Goal: Task Accomplishment & Management: Use online tool/utility

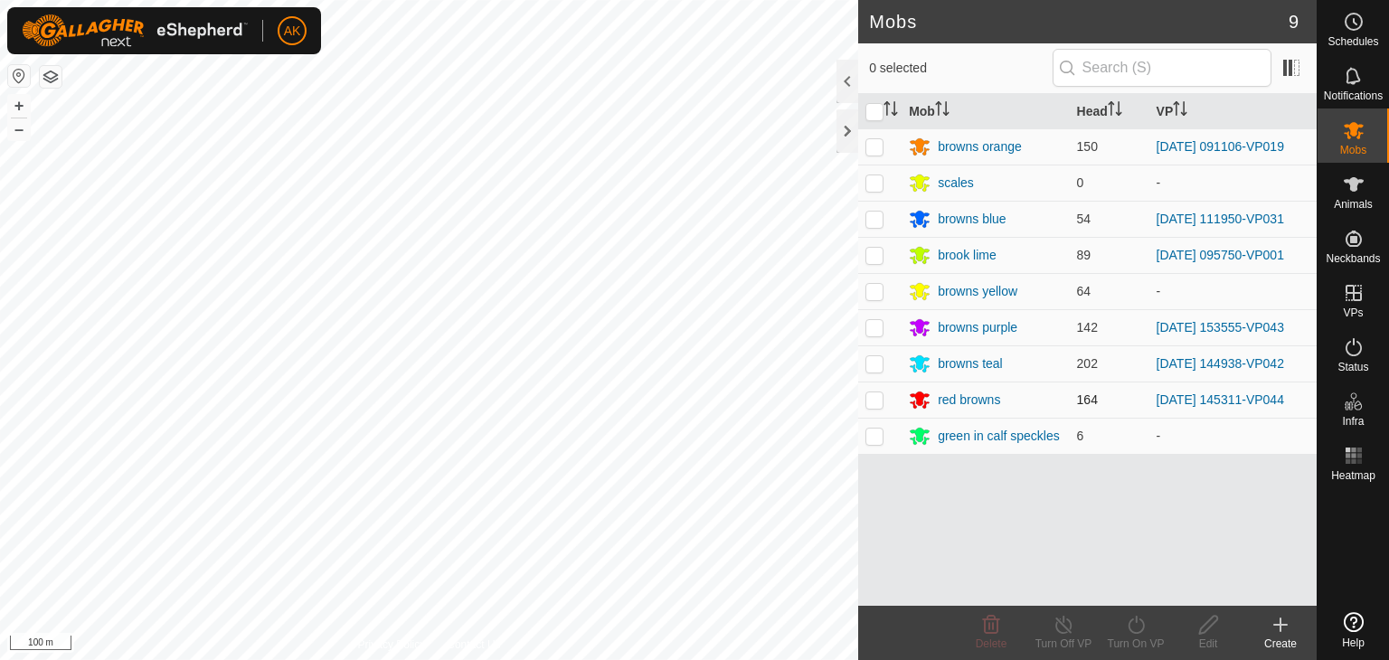
click at [869, 383] on div "Mobs 9 0 selected Mob Head VP browns orange 150 2025-09-18 091106-VP019 scales …" at bounding box center [658, 330] width 1317 height 660
click at [1353, 184] on icon at bounding box center [1354, 184] width 20 height 14
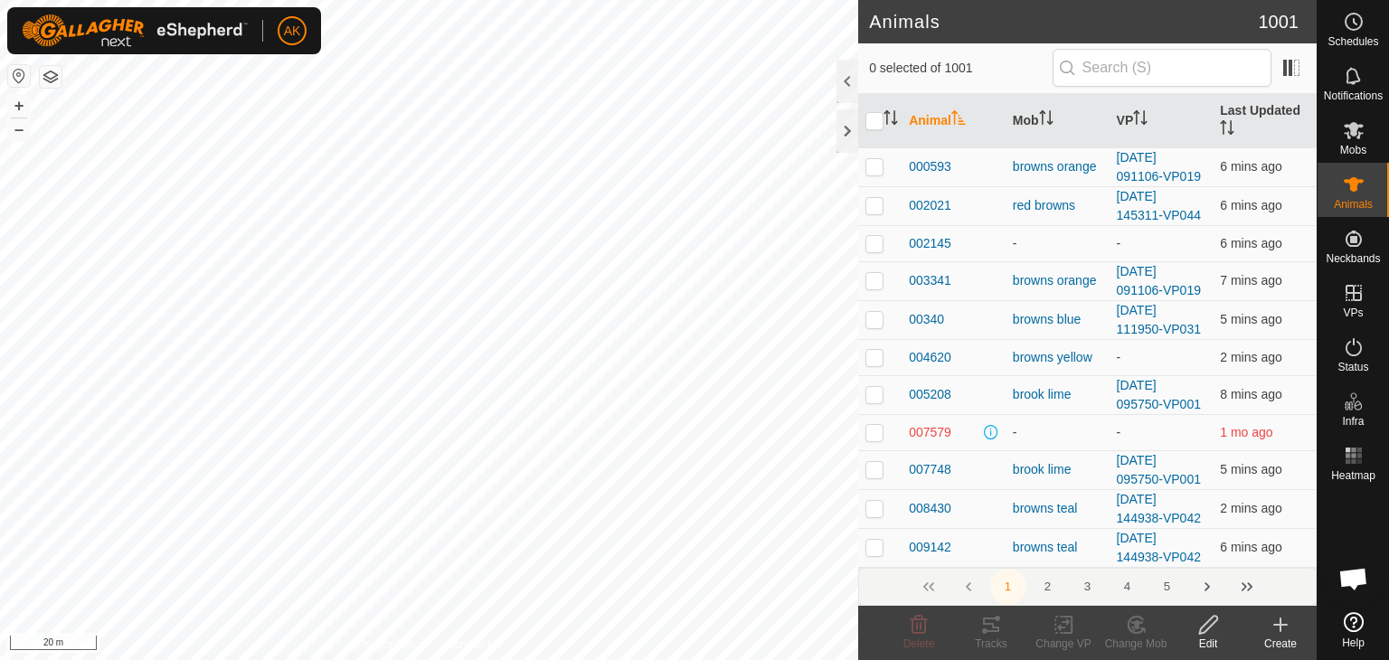
click at [309, 29] on div "AK Schedules Notifications Mobs Animals Neckbands VPs Status Infra Heatmap Help…" at bounding box center [694, 330] width 1389 height 660
click at [336, 363] on div "WP 60 Type: trough Capacity: 100L Water Level: 100% Drinkable: Yes + – ⇧ i 20 m" at bounding box center [429, 330] width 858 height 660
checkbox input "true"
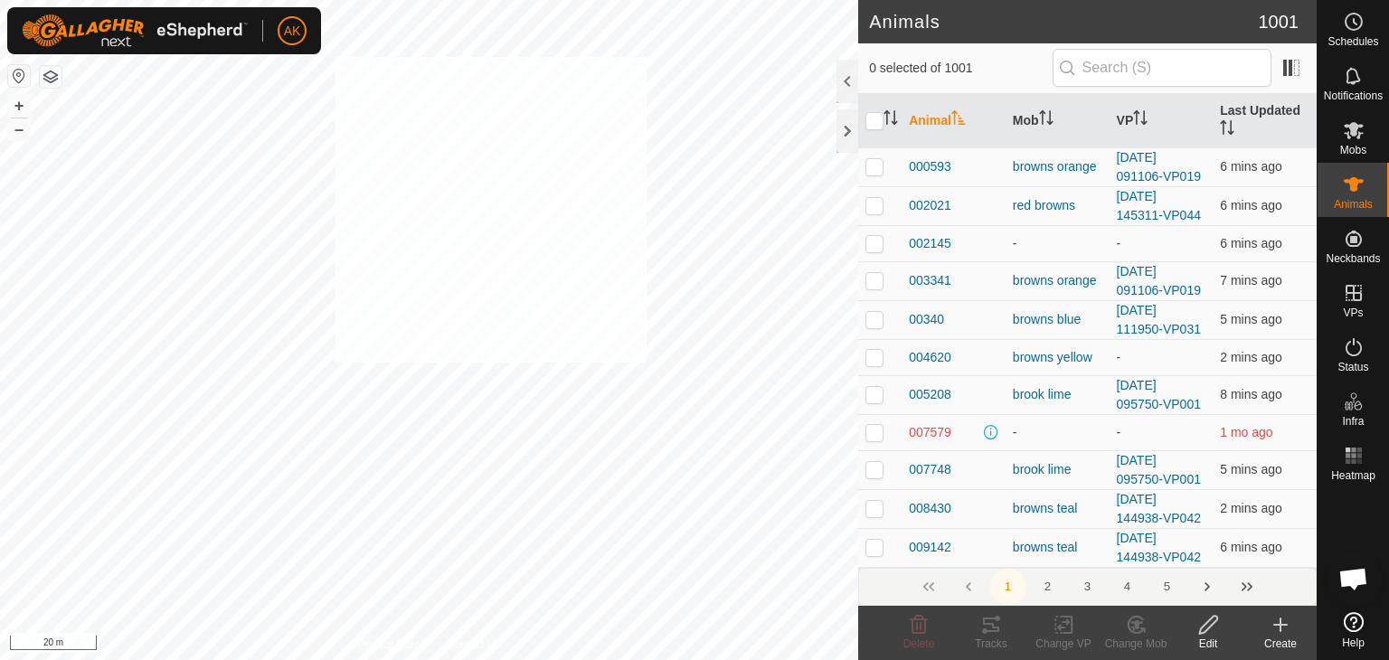
checkbox input "true"
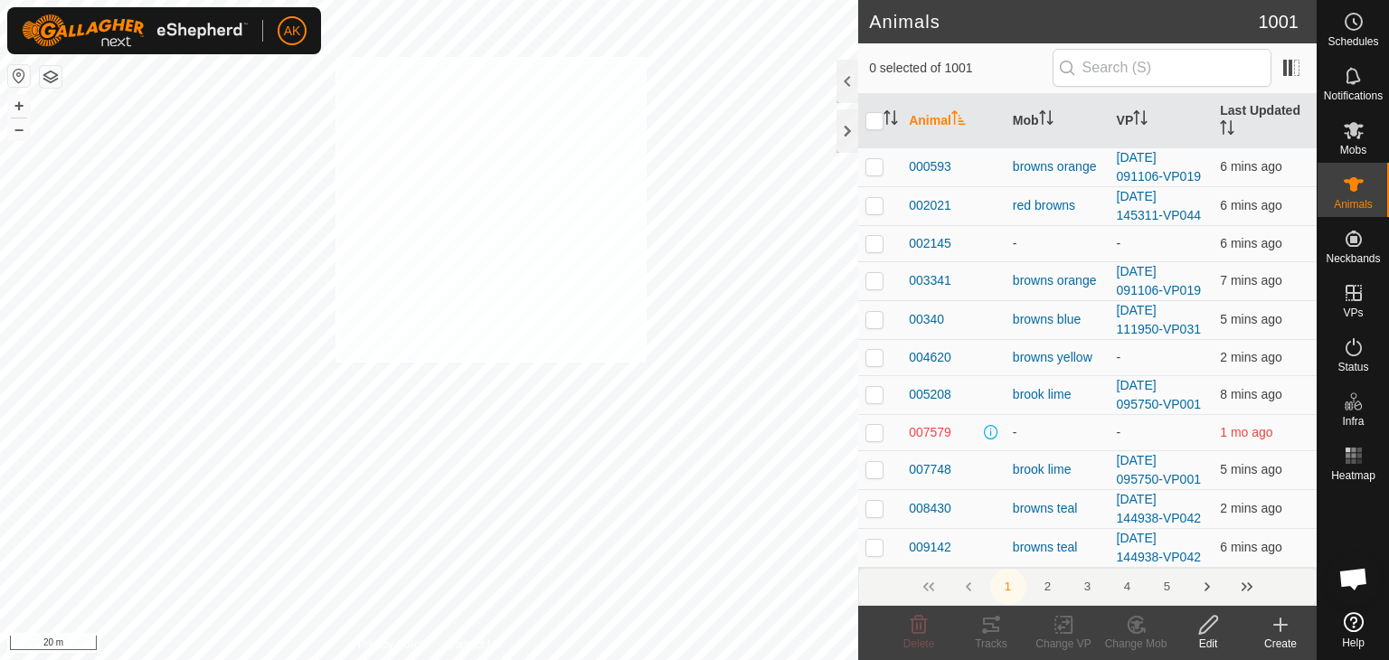
checkbox input "true"
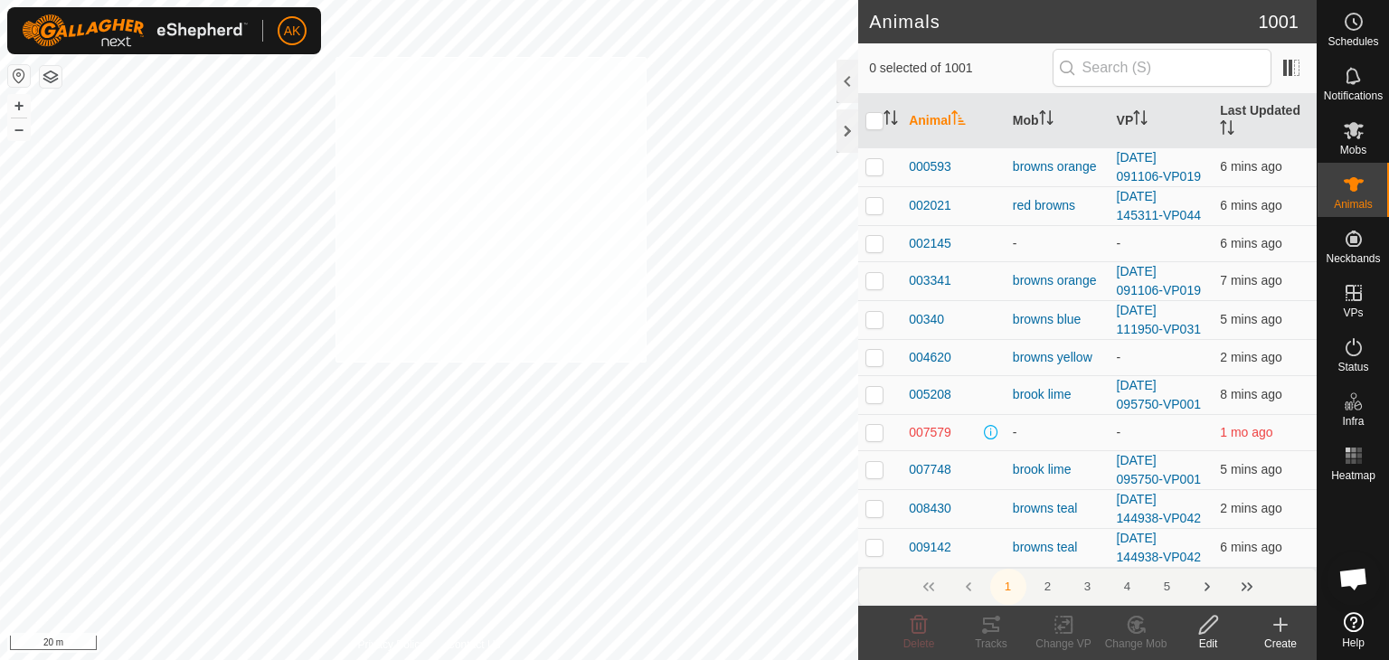
checkbox input "true"
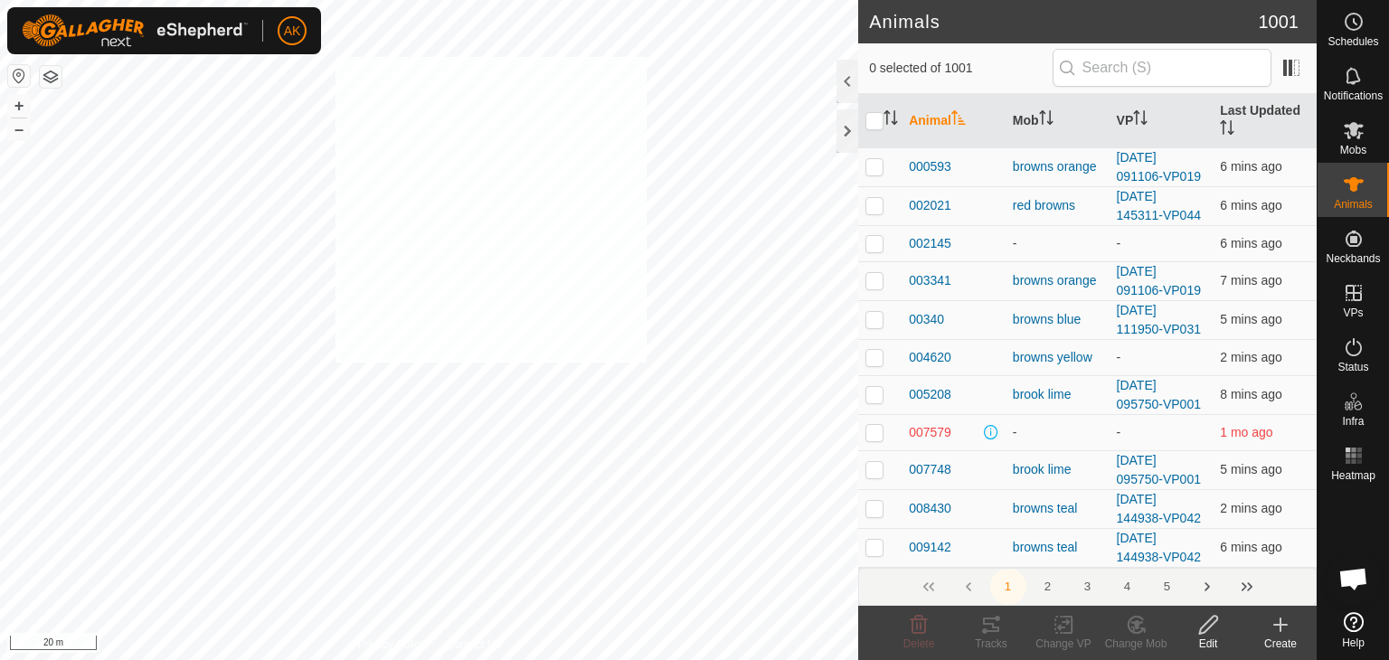
checkbox input "true"
click at [1137, 624] on icon at bounding box center [1137, 624] width 13 height 9
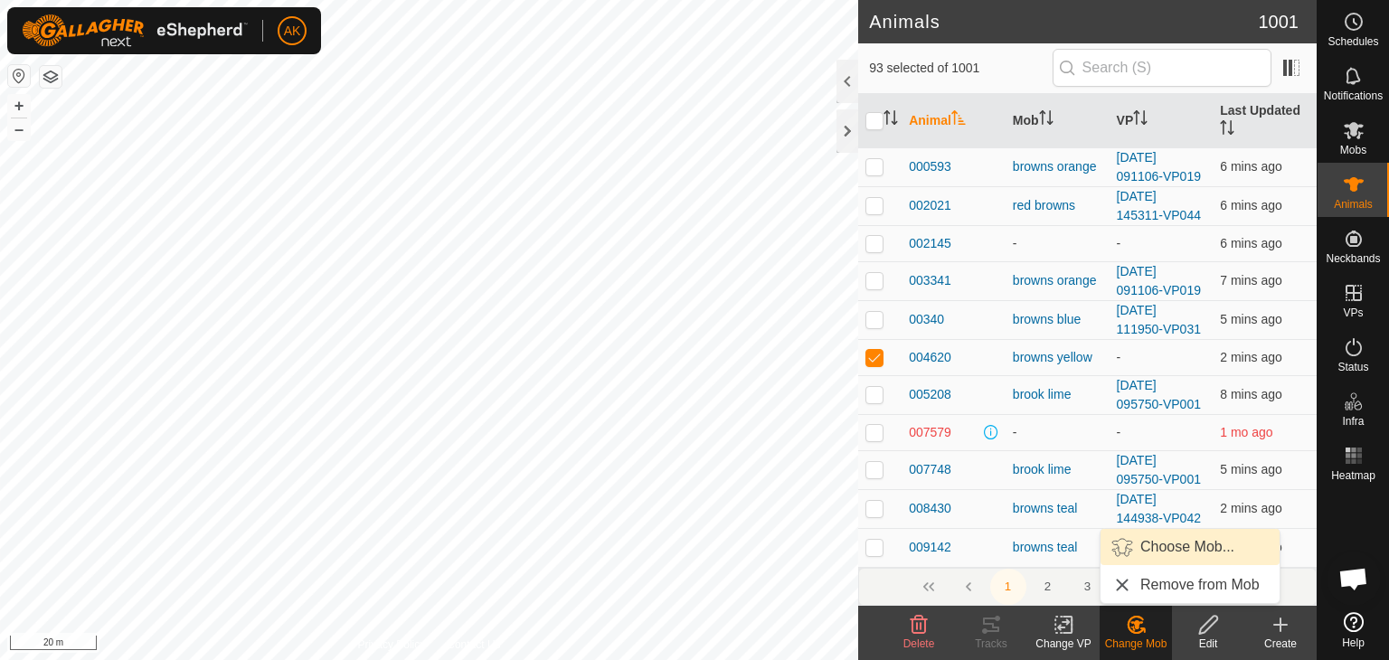
click at [1160, 544] on link "Choose Mob..." at bounding box center [1190, 547] width 179 height 36
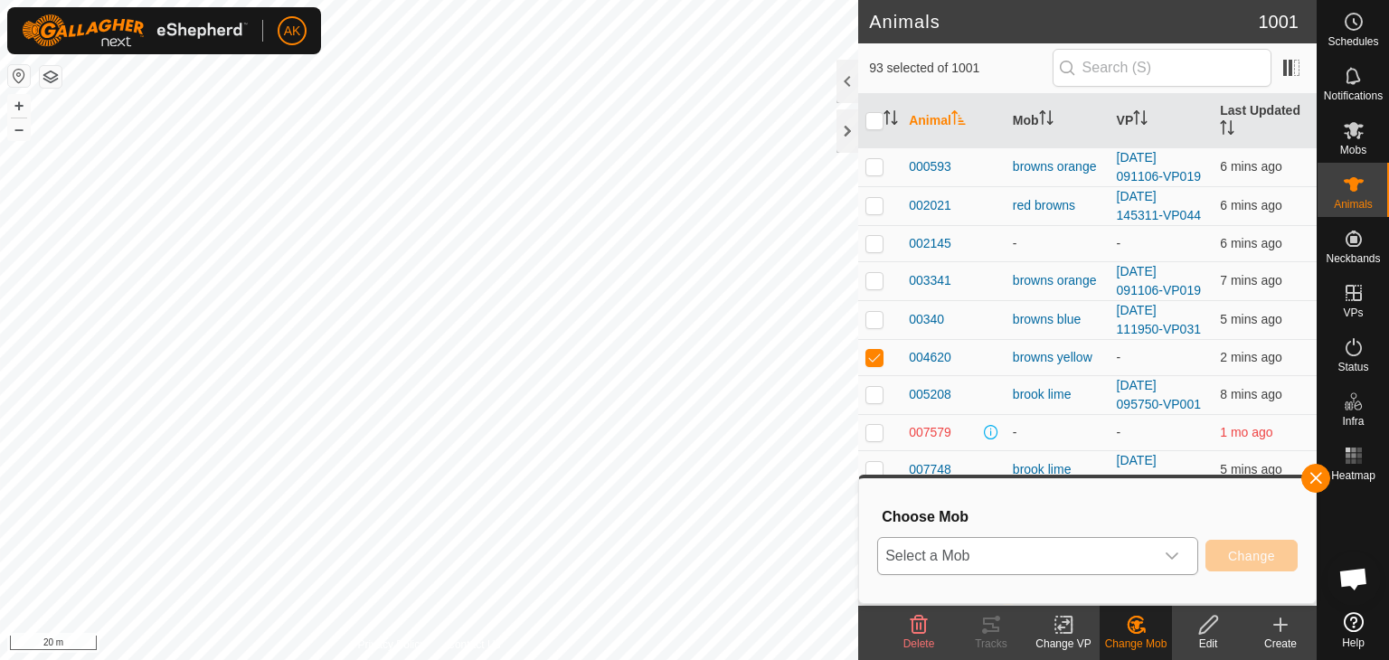
click at [995, 550] on span "Select a Mob" at bounding box center [1016, 556] width 276 height 36
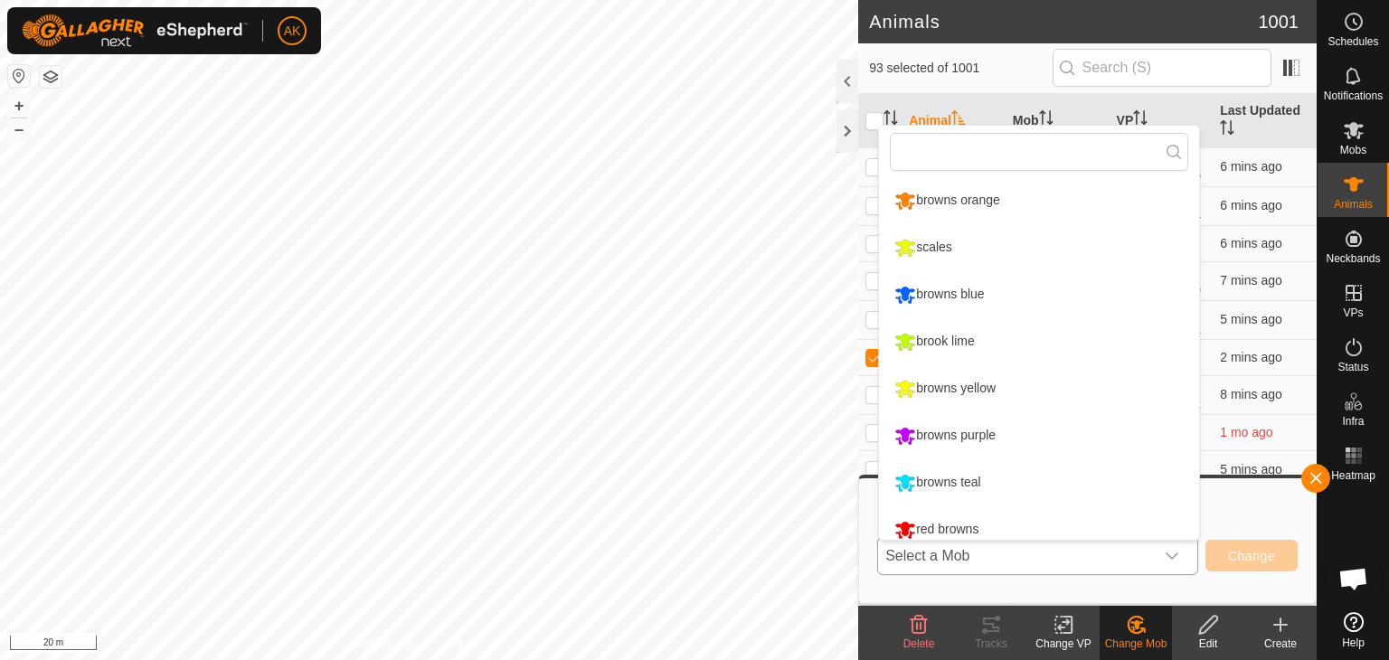
scroll to position [13, 0]
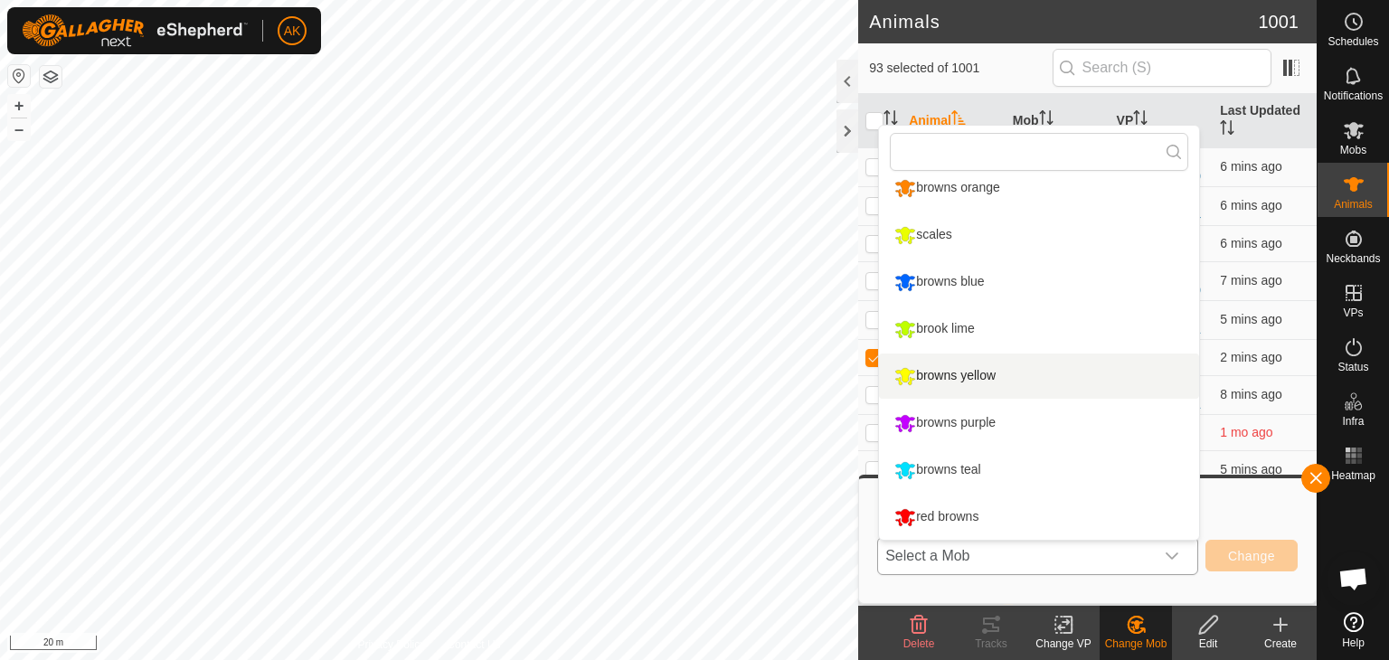
click at [969, 374] on li "browns yellow" at bounding box center [1039, 376] width 320 height 45
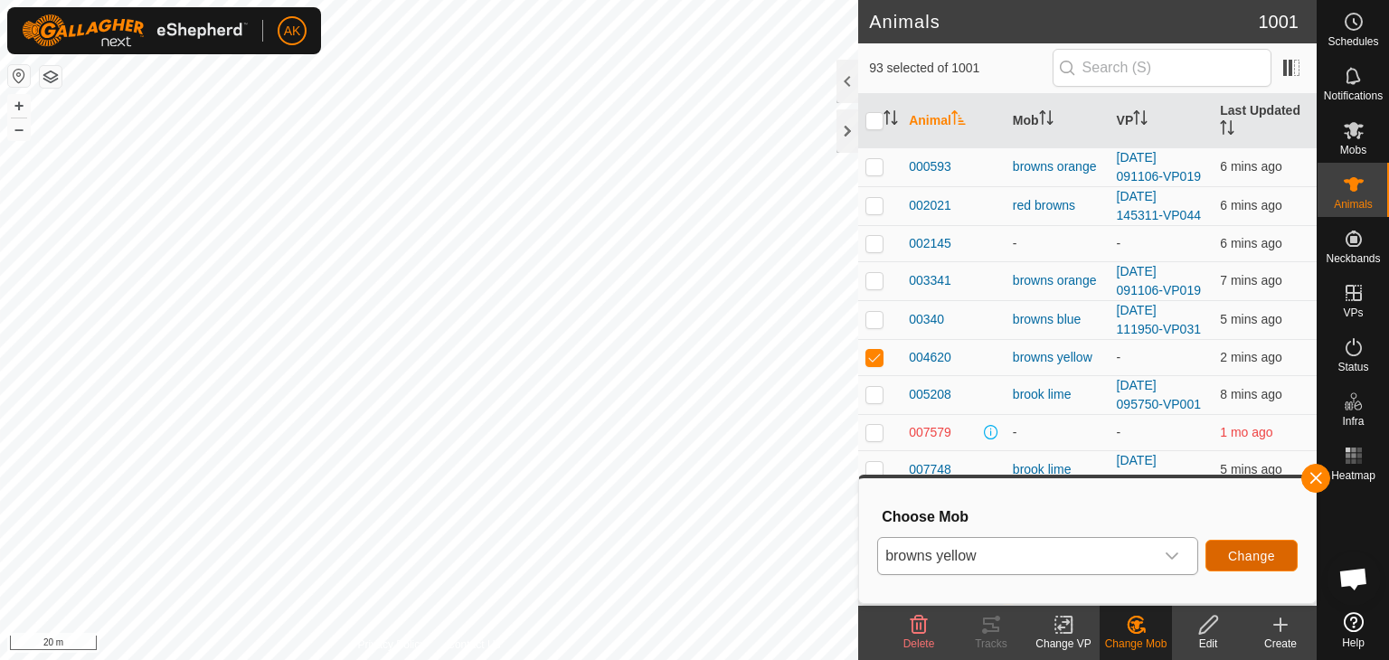
click at [1254, 556] on span "Change" at bounding box center [1251, 556] width 47 height 14
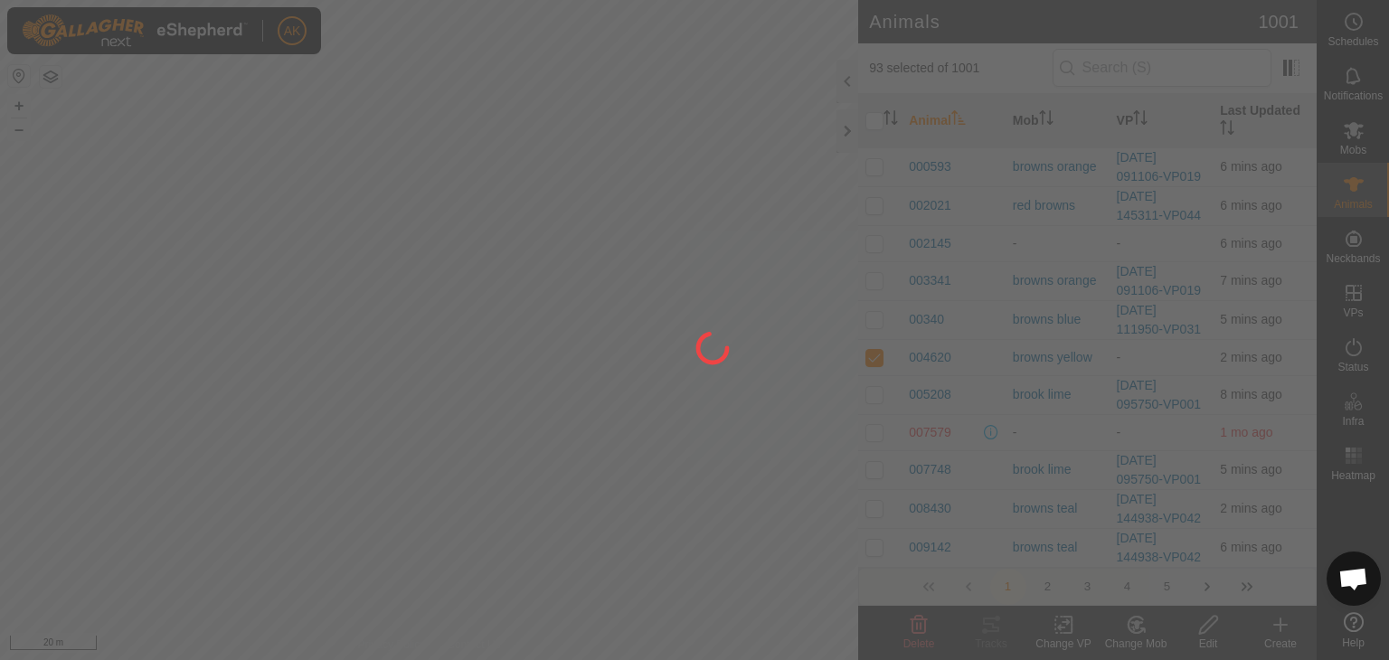
checkbox input "false"
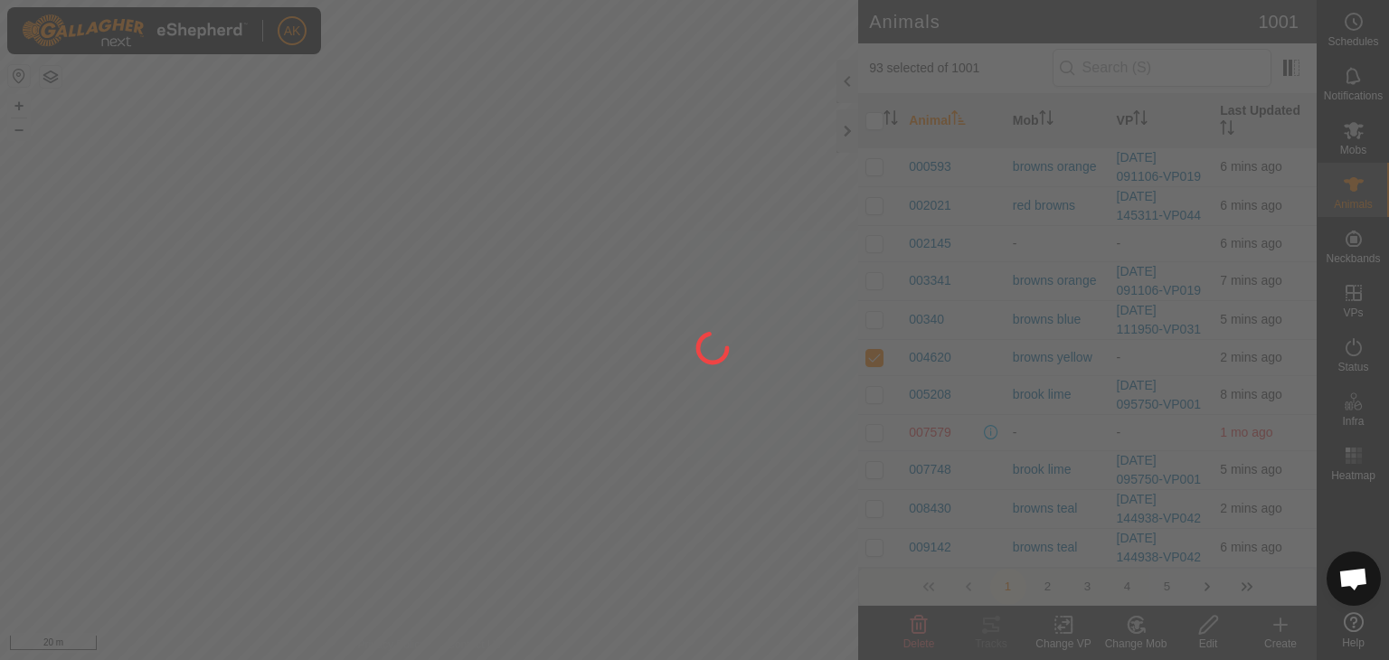
checkbox input "false"
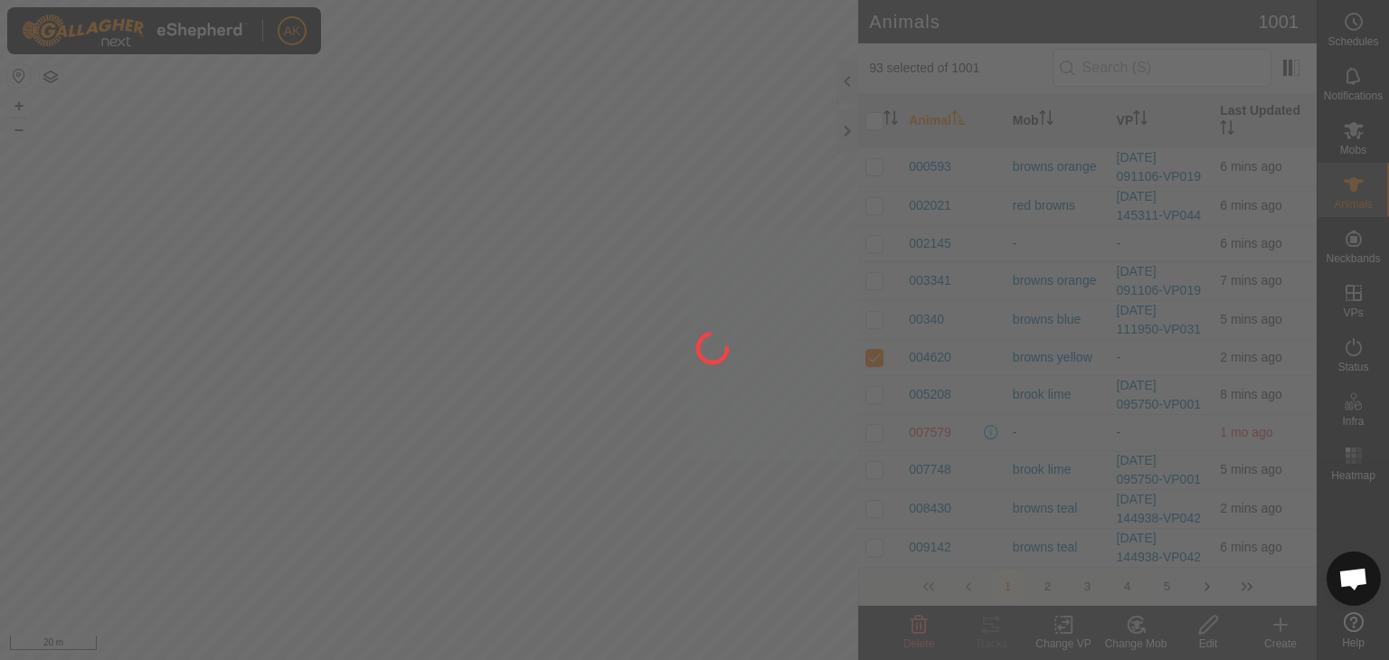
checkbox input "false"
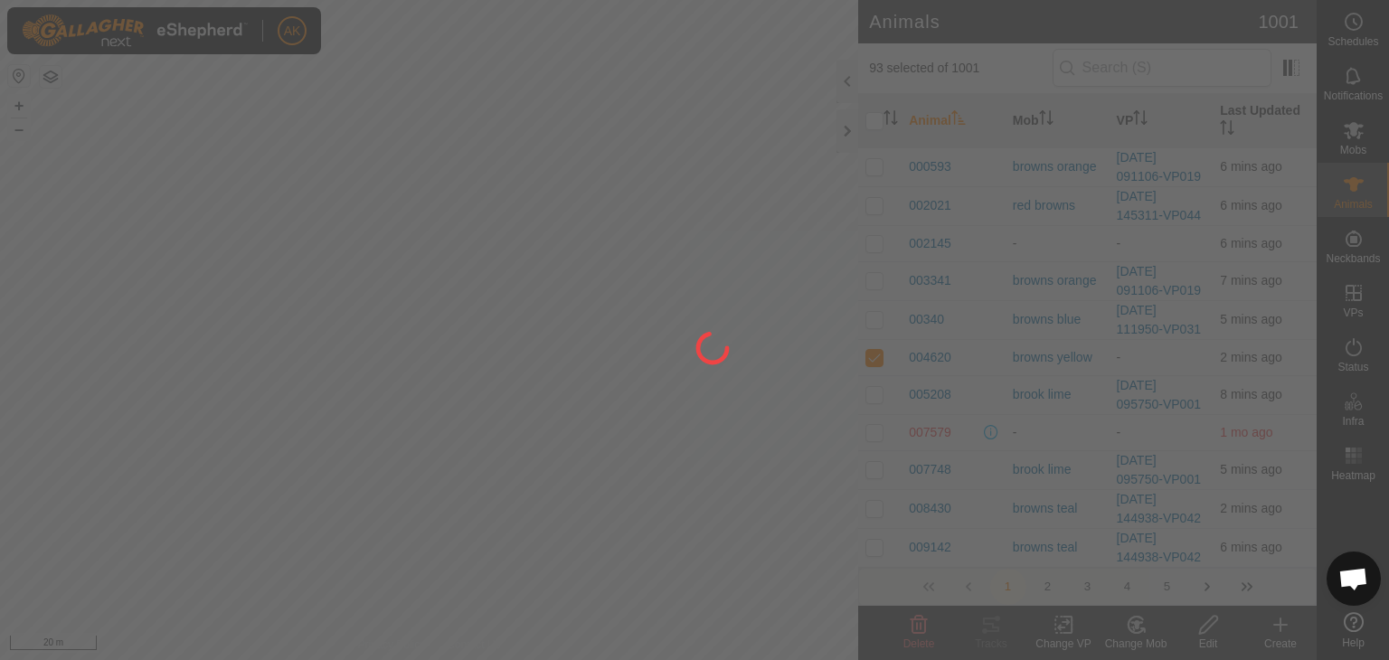
checkbox input "false"
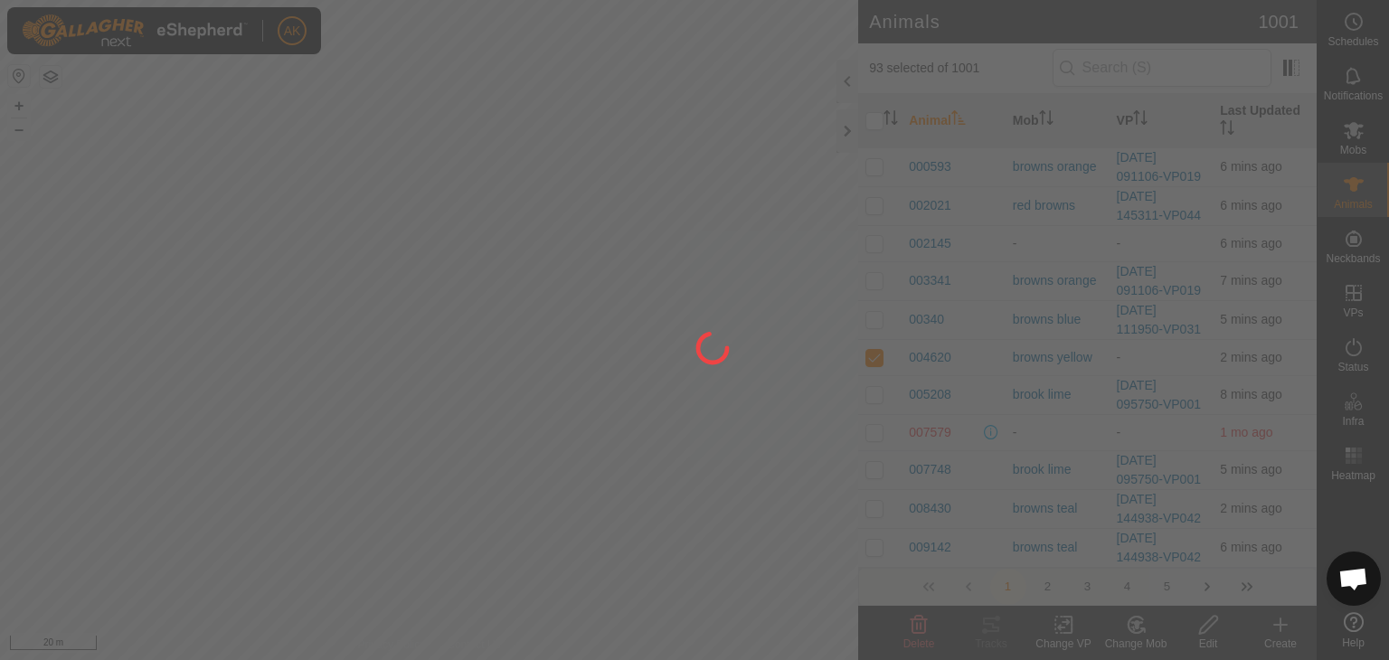
checkbox input "false"
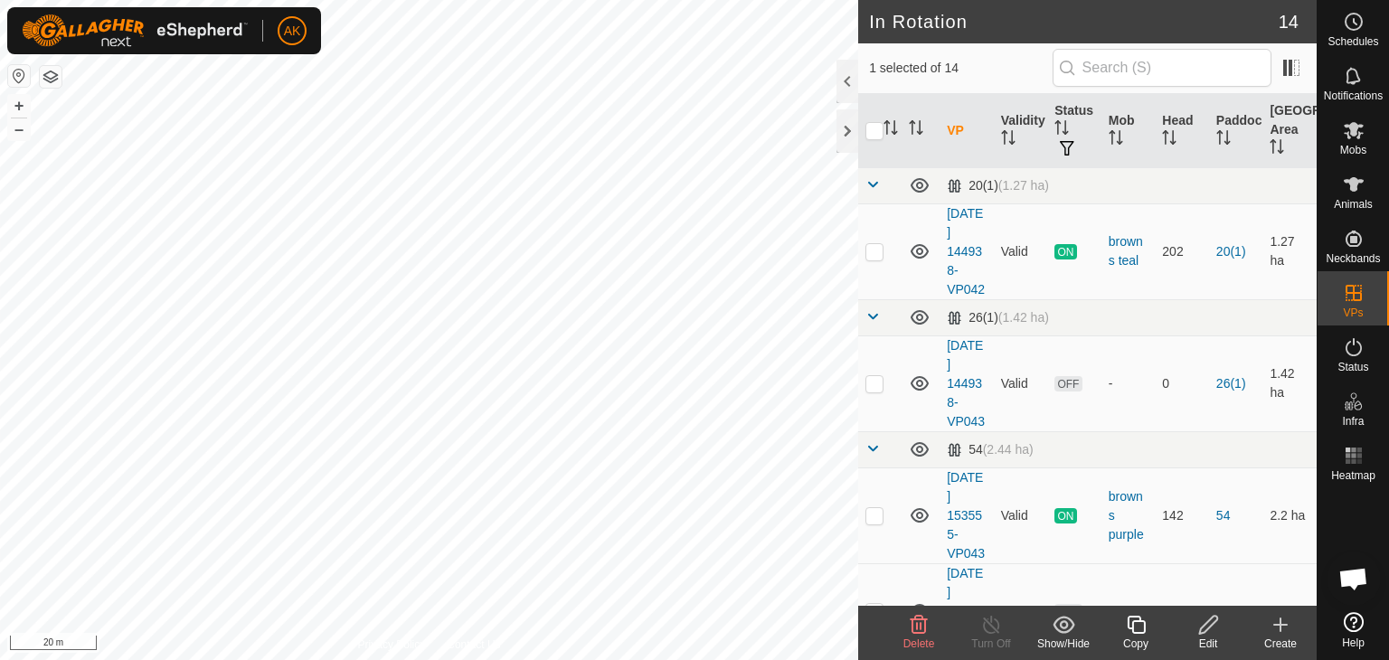
click at [912, 620] on icon at bounding box center [919, 625] width 17 height 18
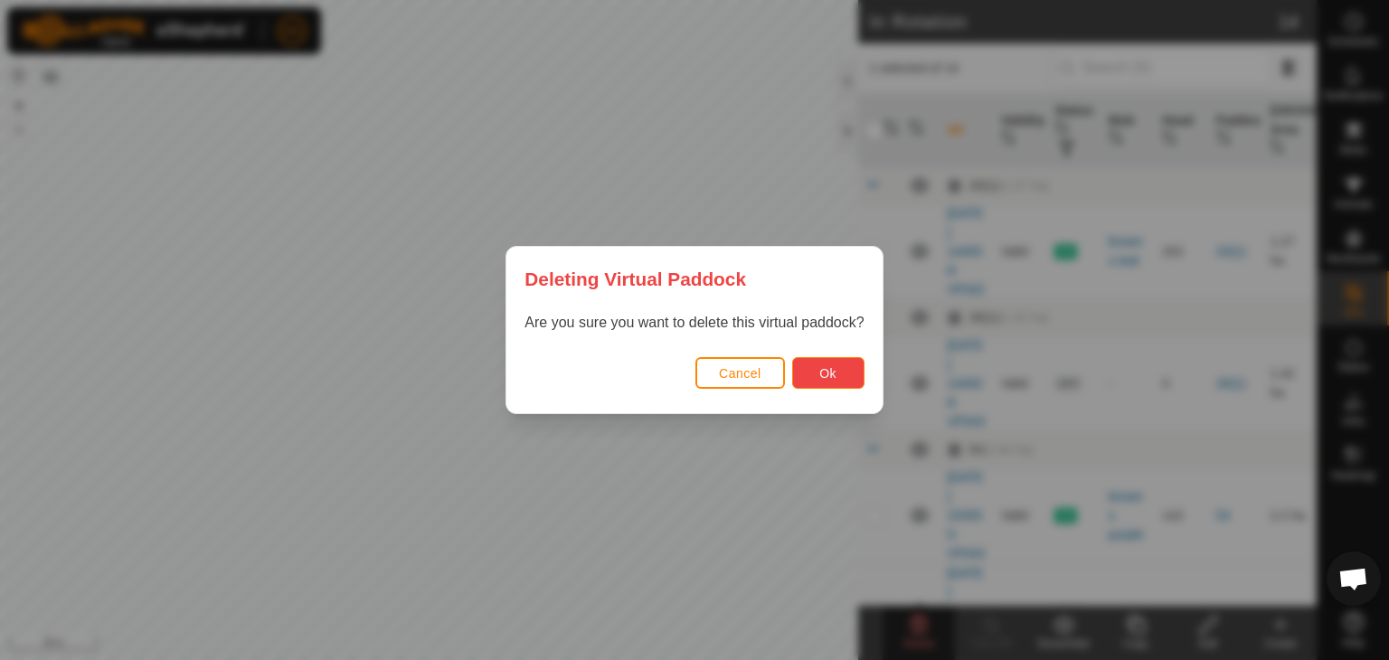
click at [826, 377] on span "Ok" at bounding box center [827, 373] width 17 height 14
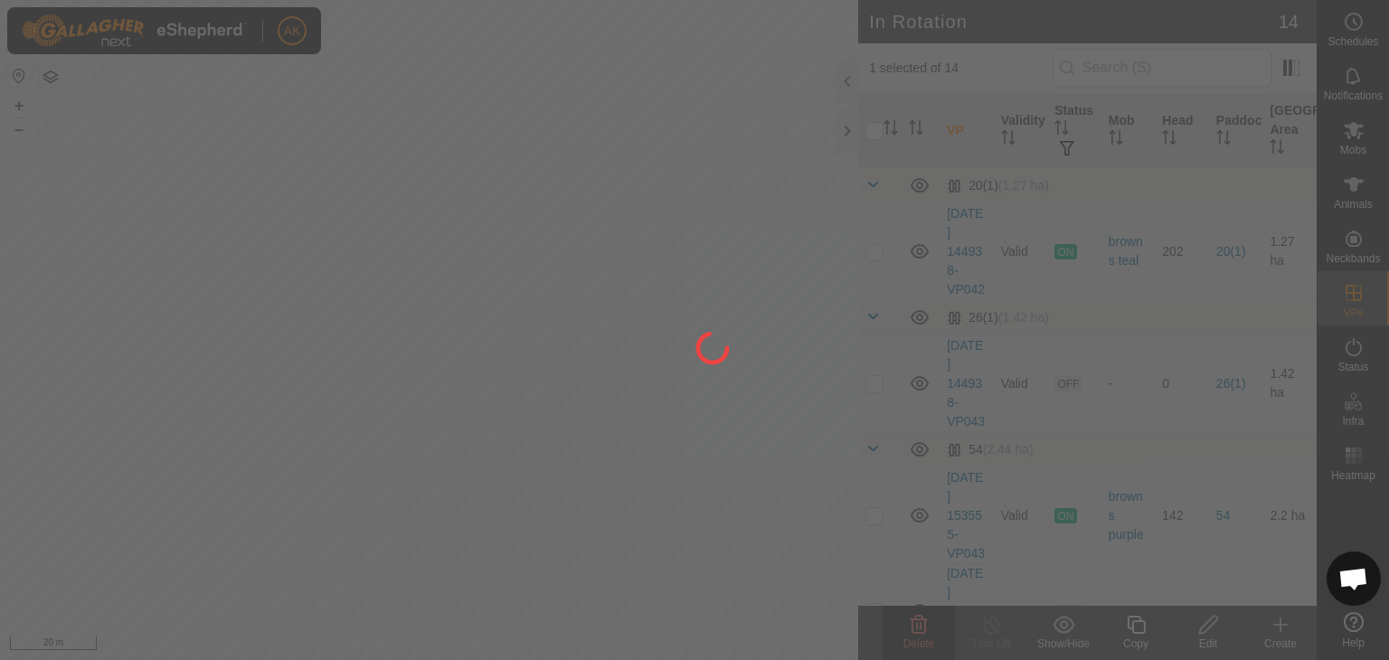
checkbox input "false"
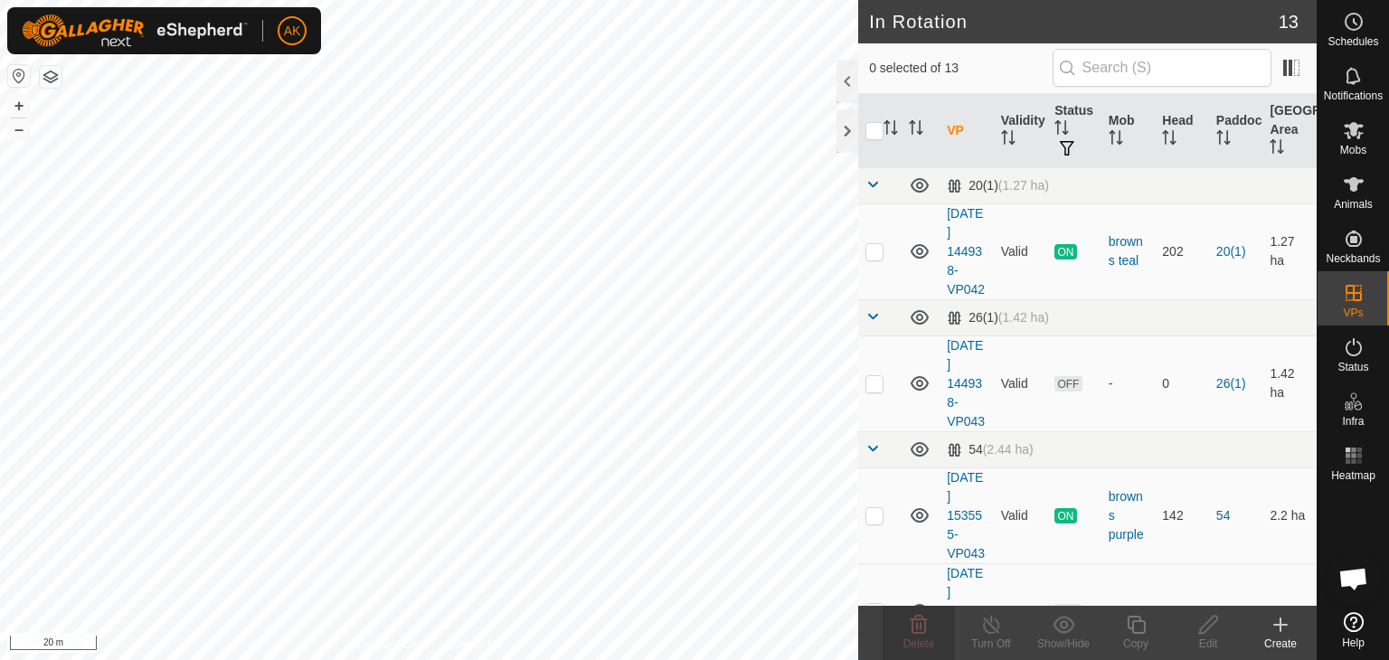
checkbox input "true"
click at [1215, 623] on icon at bounding box center [1209, 625] width 23 height 22
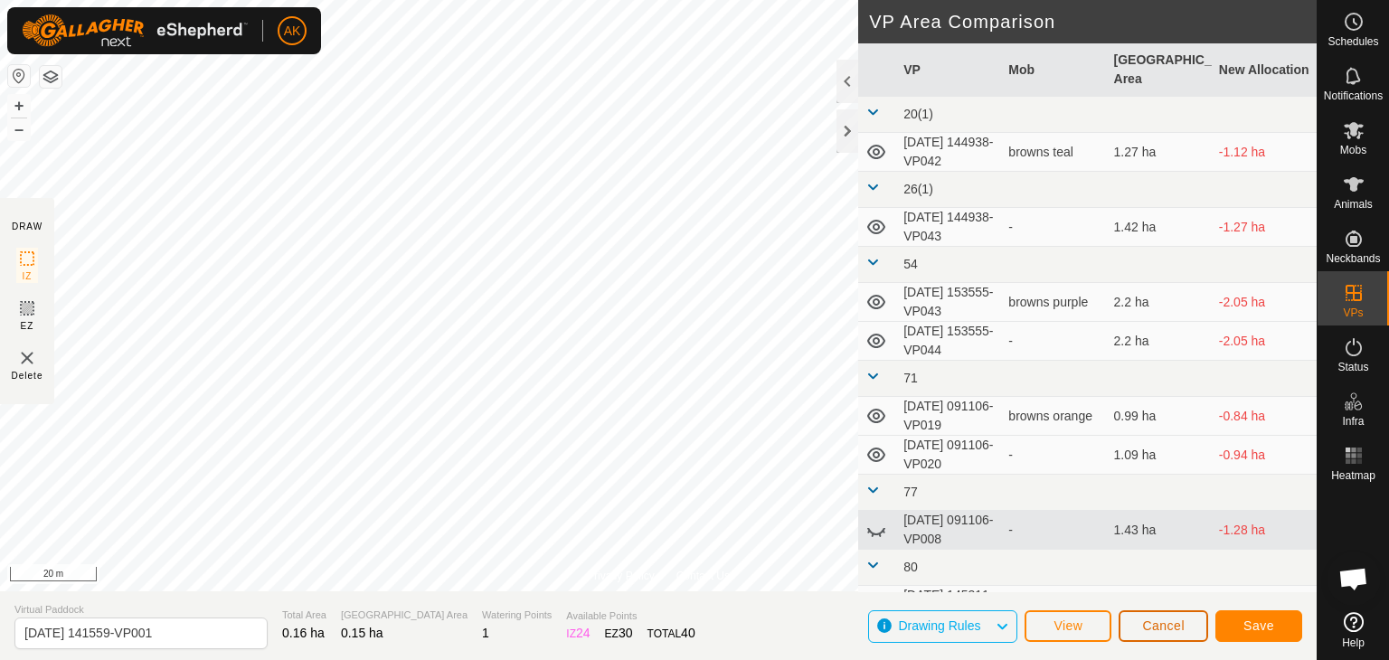
click at [1150, 625] on span "Cancel" at bounding box center [1163, 626] width 43 height 14
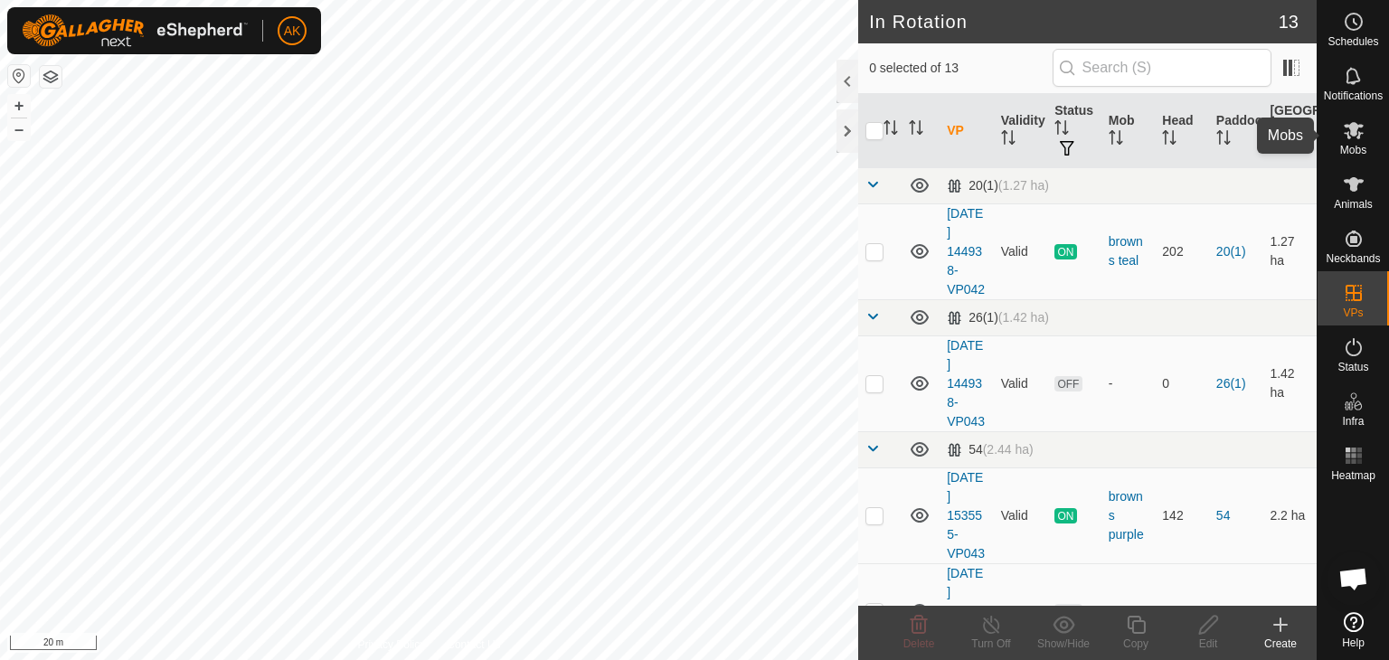
click at [1355, 132] on icon at bounding box center [1354, 130] width 20 height 17
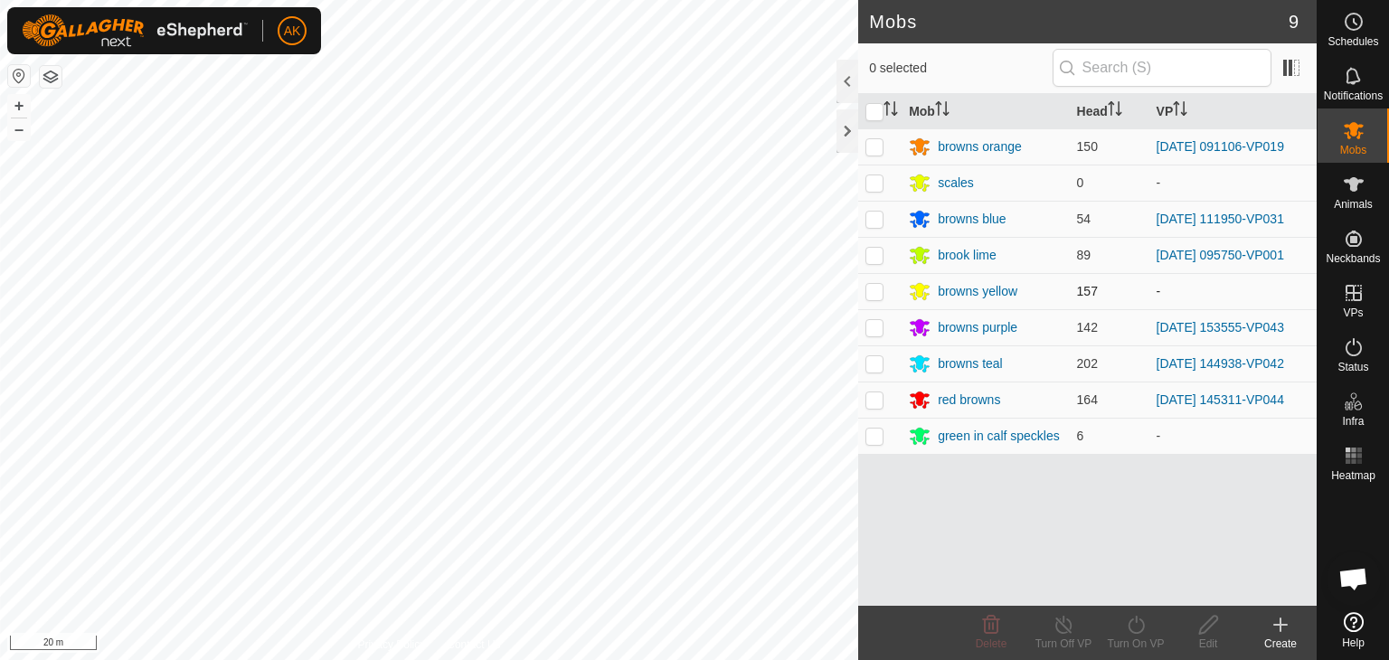
click at [873, 293] on p-checkbox at bounding box center [875, 291] width 18 height 14
checkbox input "true"
click at [1140, 636] on div "Turn On VP" at bounding box center [1136, 644] width 72 height 16
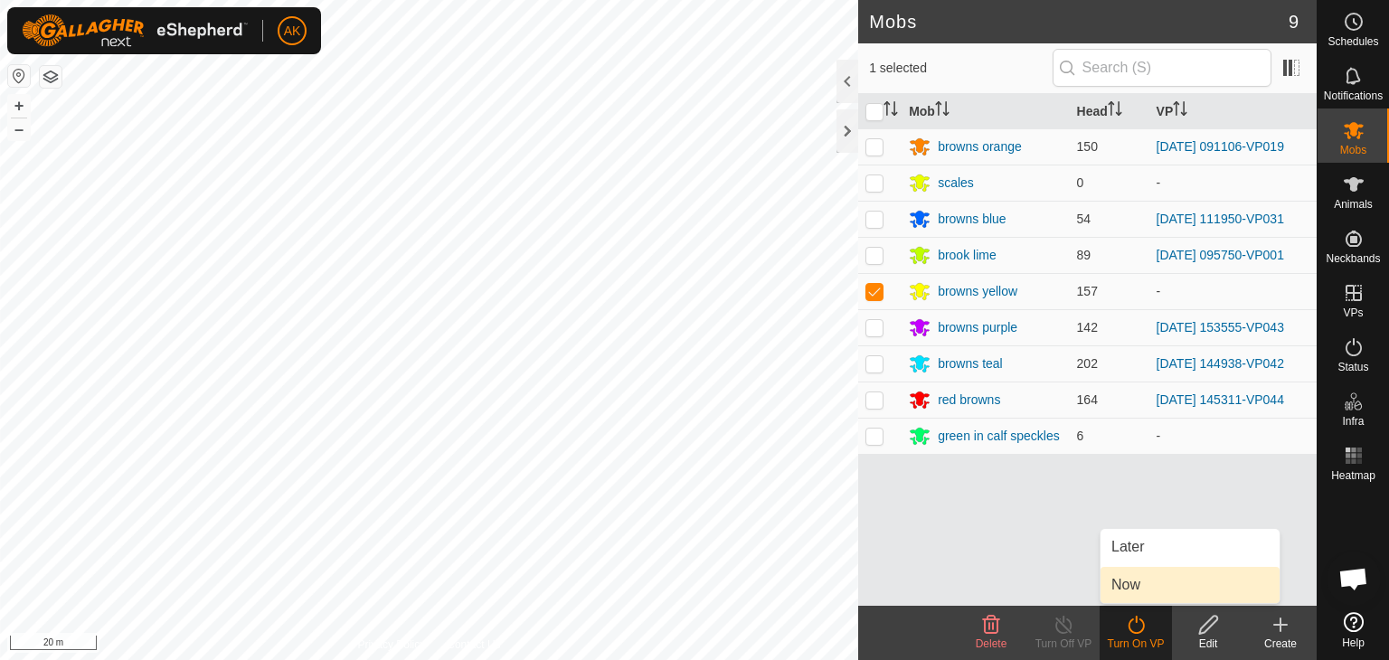
click at [1113, 583] on link "Now" at bounding box center [1190, 585] width 179 height 36
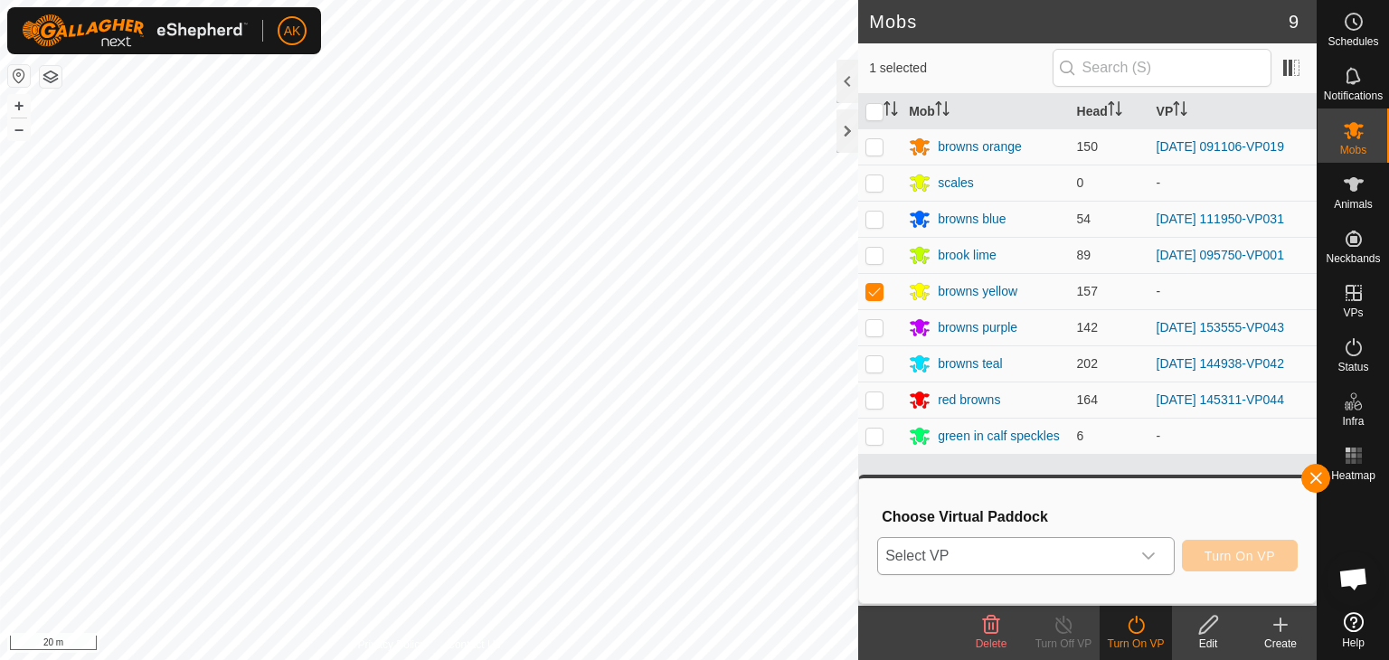
click at [1147, 560] on icon "dropdown trigger" at bounding box center [1148, 556] width 14 height 14
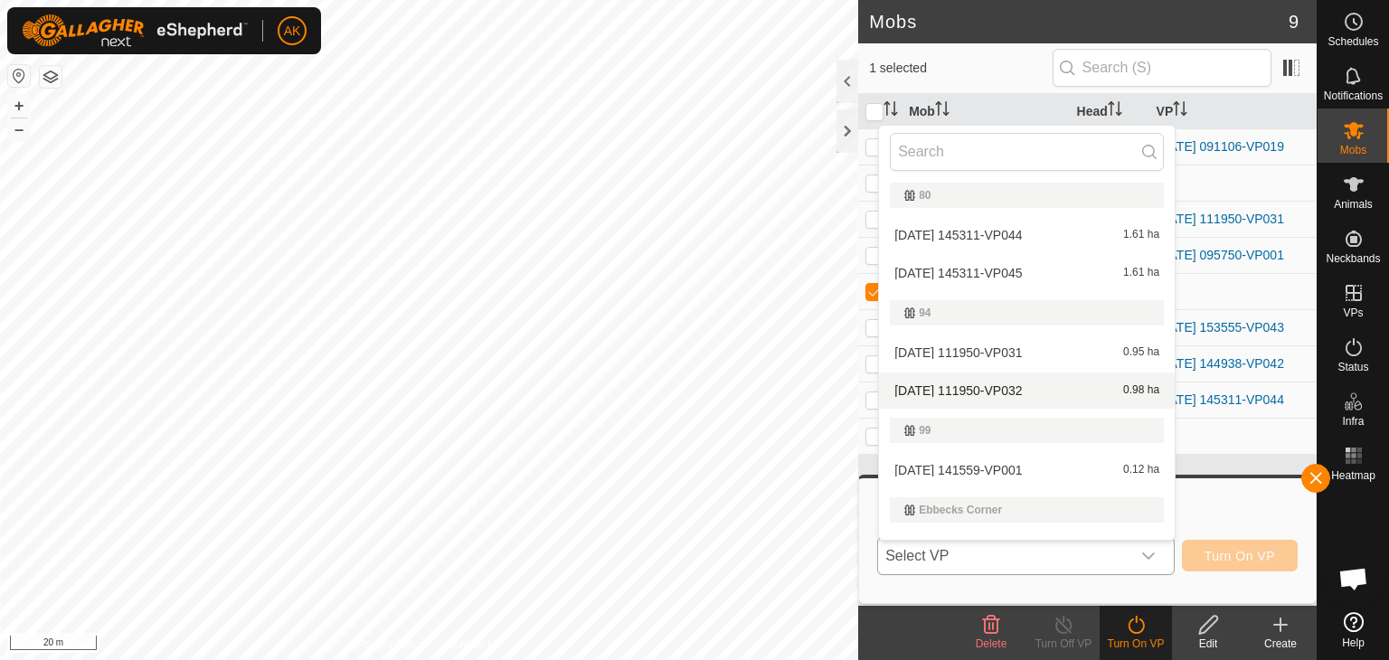
scroll to position [505, 0]
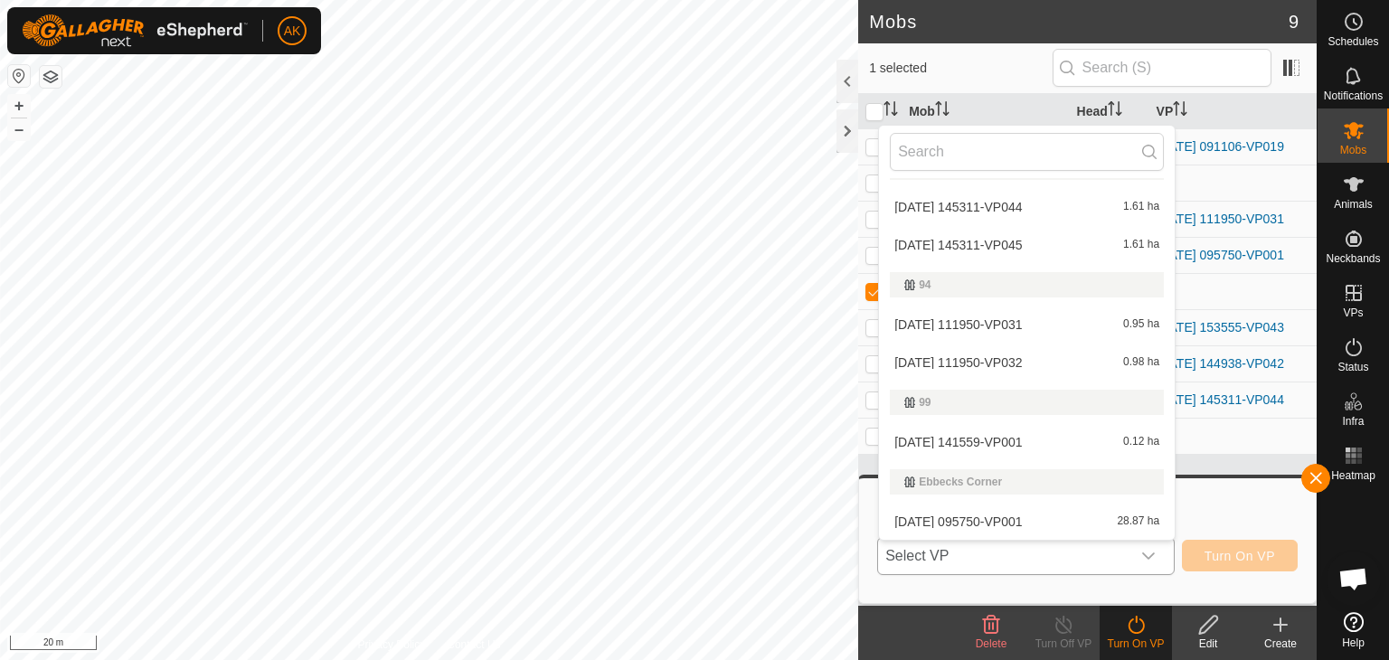
click at [962, 440] on li "2025-09-27 141559-VP001 0.12 ha" at bounding box center [1027, 442] width 296 height 36
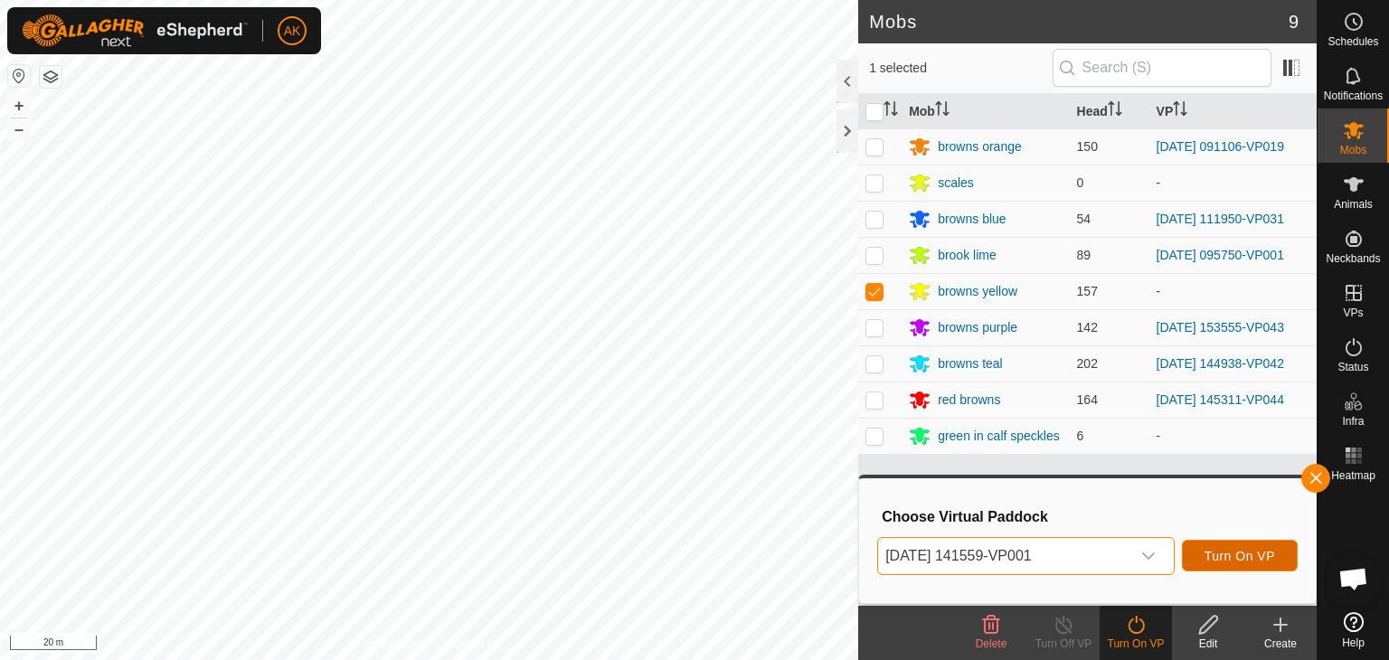
click at [1253, 554] on span "Turn On VP" at bounding box center [1240, 556] width 71 height 14
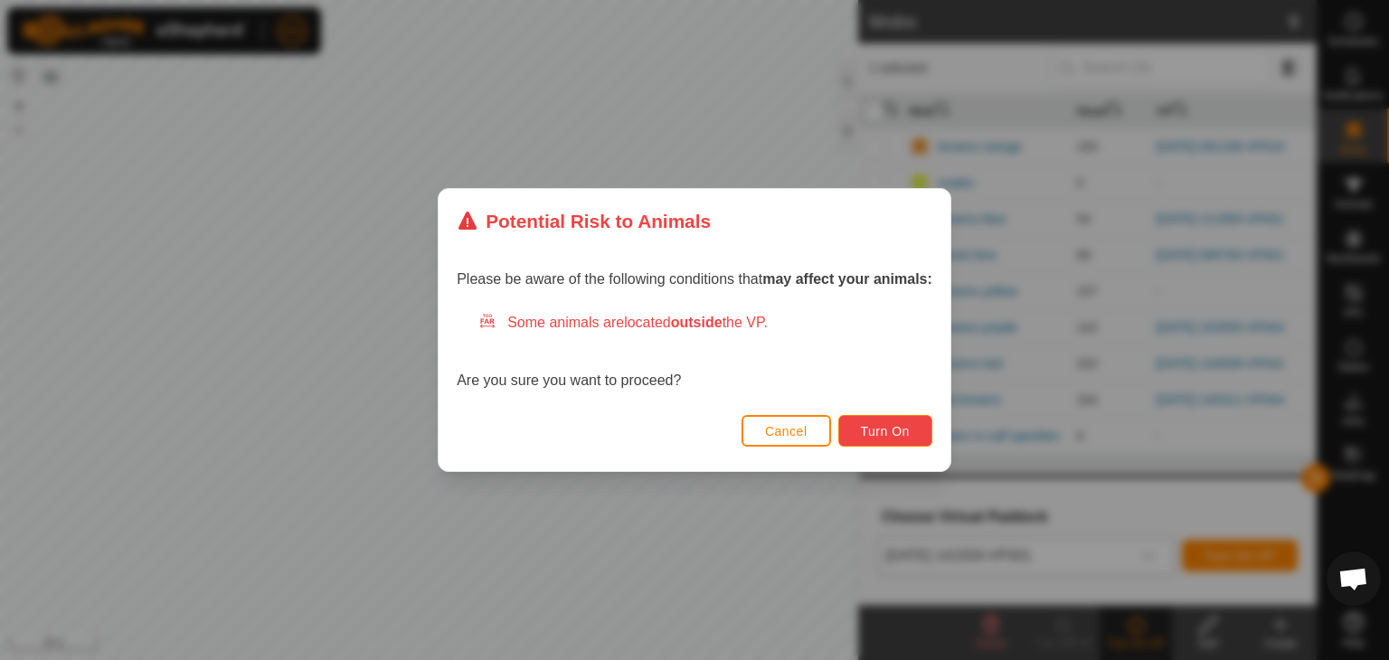
click at [873, 427] on span "Turn On" at bounding box center [885, 431] width 49 height 14
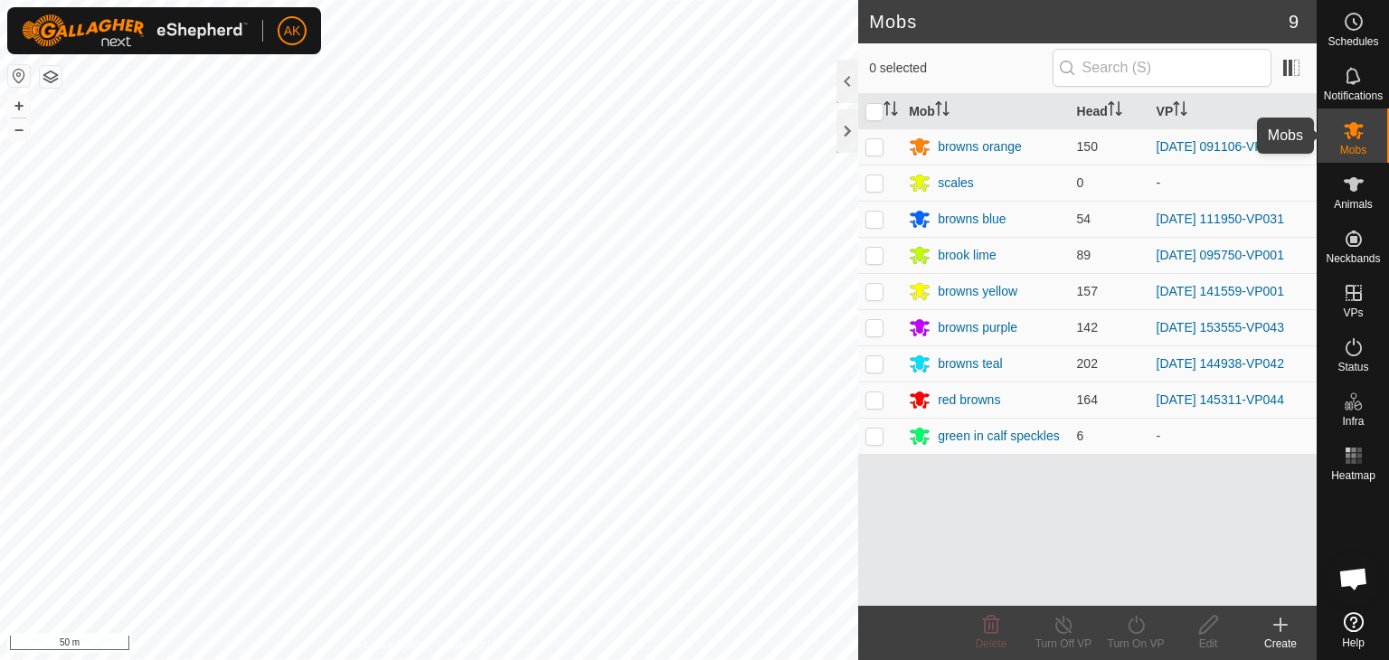
click at [1346, 122] on icon at bounding box center [1354, 130] width 22 height 22
click at [868, 394] on p-checkbox at bounding box center [875, 400] width 18 height 14
checkbox input "true"
click at [1150, 634] on turn-on-svg-icon at bounding box center [1136, 625] width 72 height 22
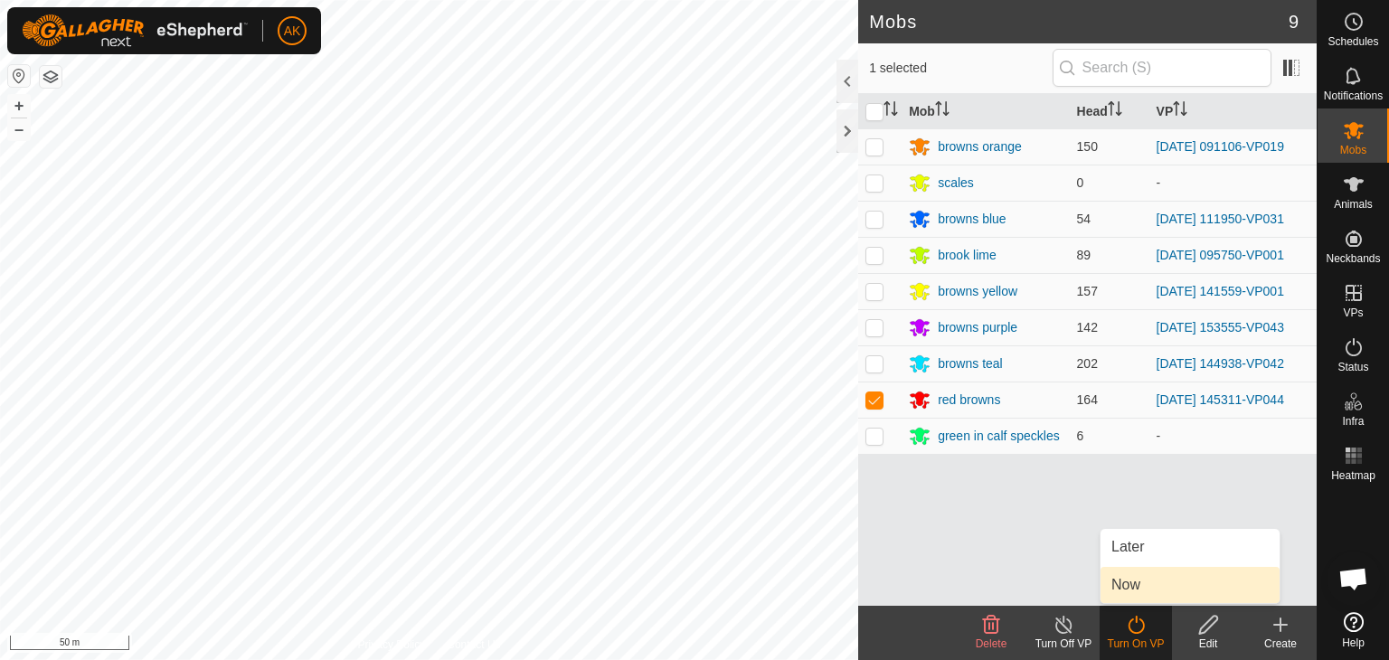
click at [1140, 595] on link "Now" at bounding box center [1190, 585] width 179 height 36
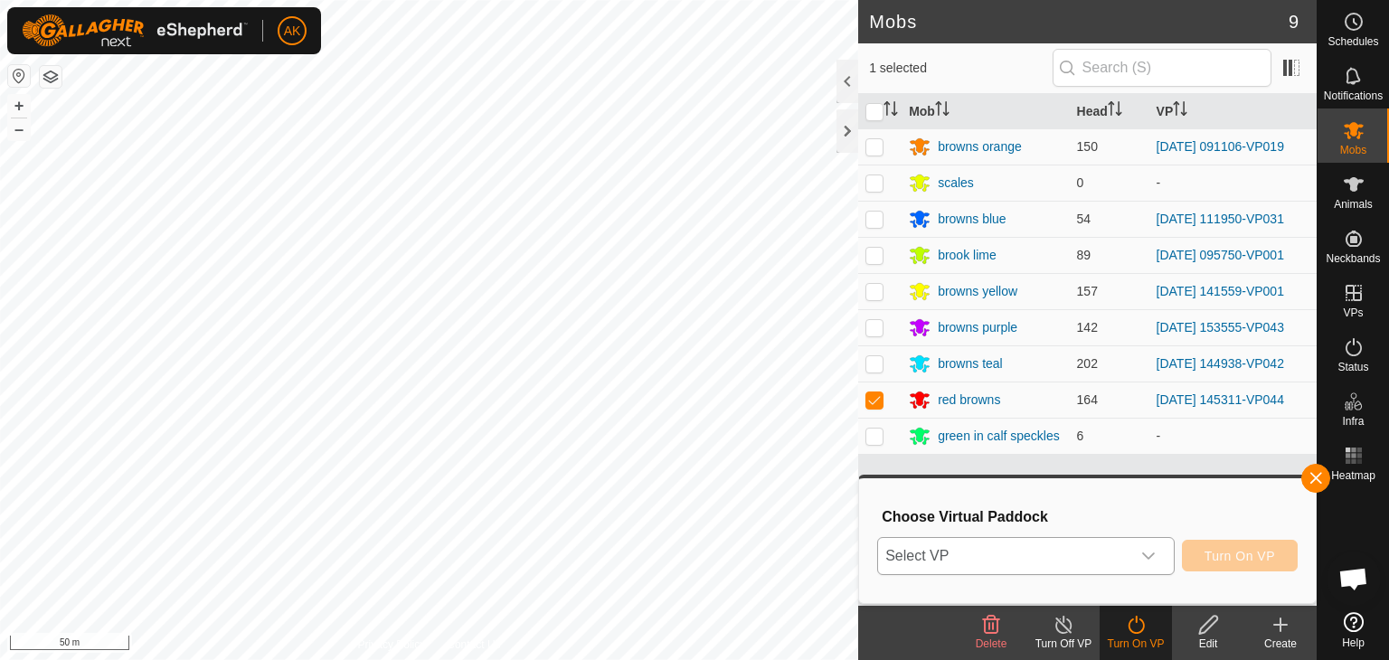
click at [1046, 547] on span "Select VP" at bounding box center [1004, 556] width 252 height 36
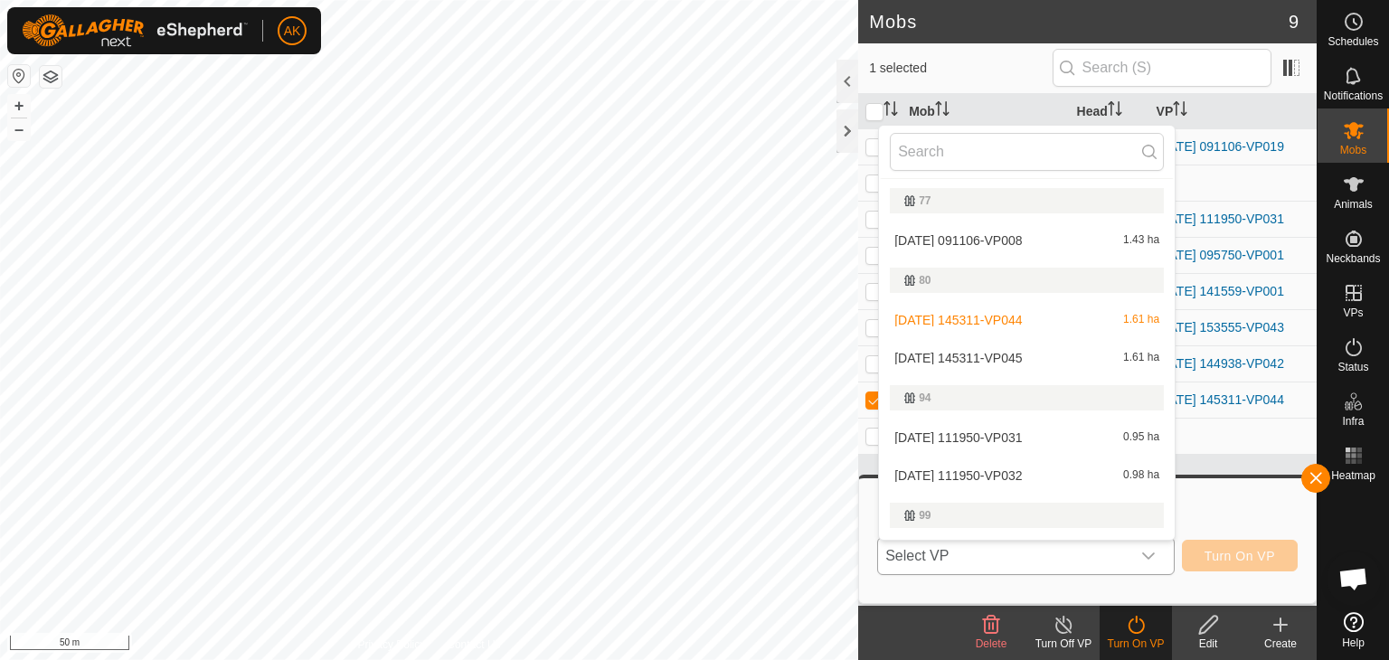
scroll to position [393, 0]
click at [953, 352] on li "[DATE] 145311-VP045 1.61 ha" at bounding box center [1027, 357] width 296 height 36
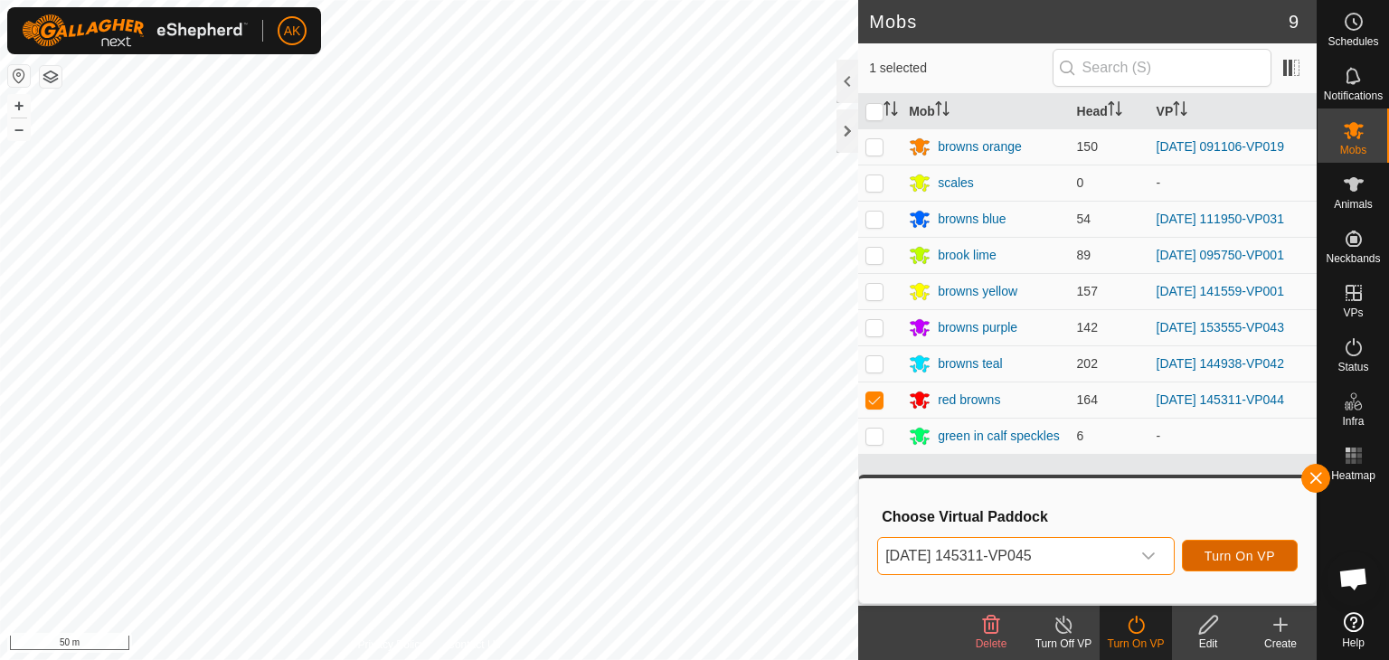
click at [1235, 563] on span "Turn On VP" at bounding box center [1240, 556] width 71 height 14
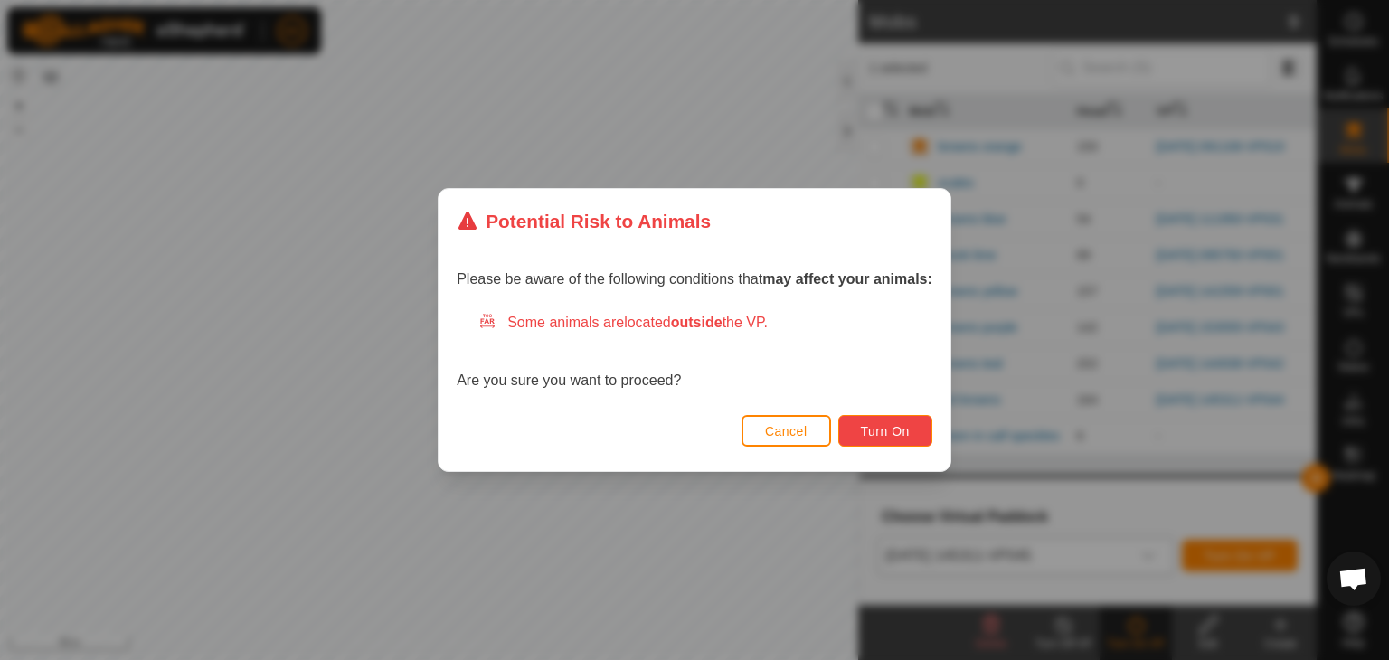
click at [899, 435] on span "Turn On" at bounding box center [885, 431] width 49 height 14
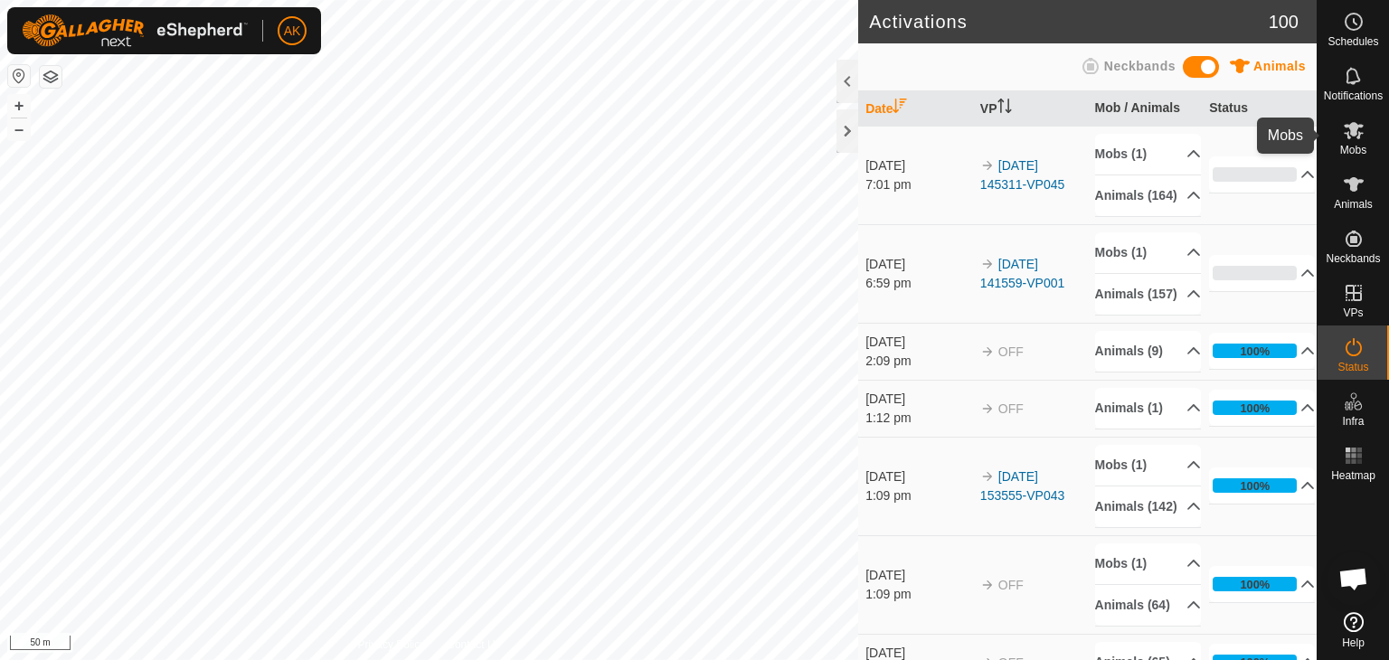
click at [1349, 118] on es-mob-svg-icon at bounding box center [1354, 130] width 33 height 29
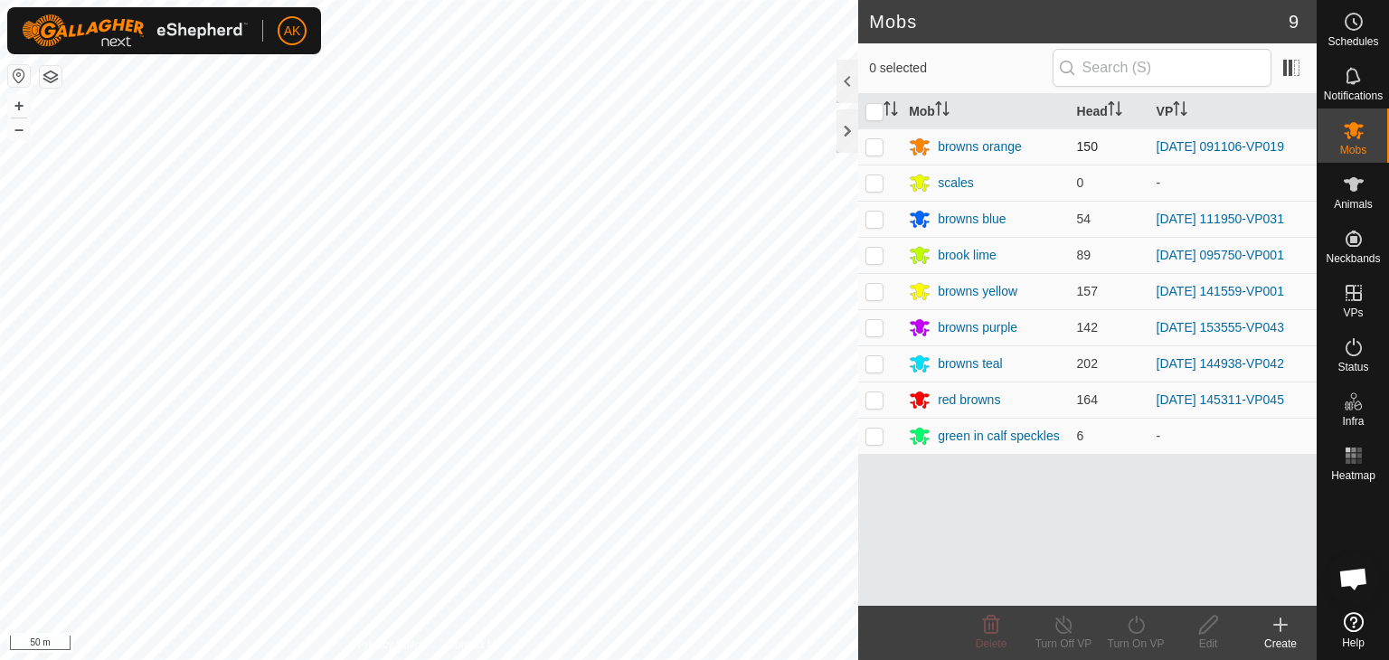
click at [874, 139] on p-checkbox at bounding box center [875, 146] width 18 height 14
checkbox input "true"
click at [1137, 619] on icon at bounding box center [1136, 625] width 23 height 22
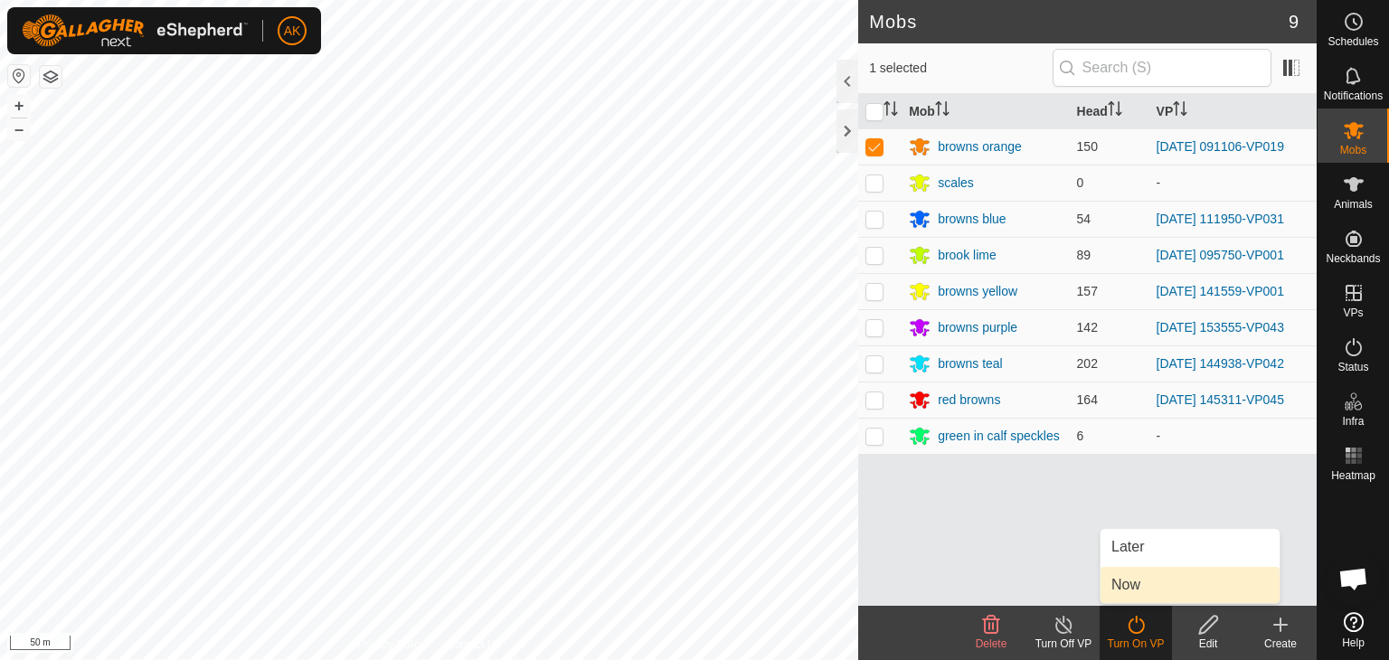
click at [1143, 580] on link "Now" at bounding box center [1190, 585] width 179 height 36
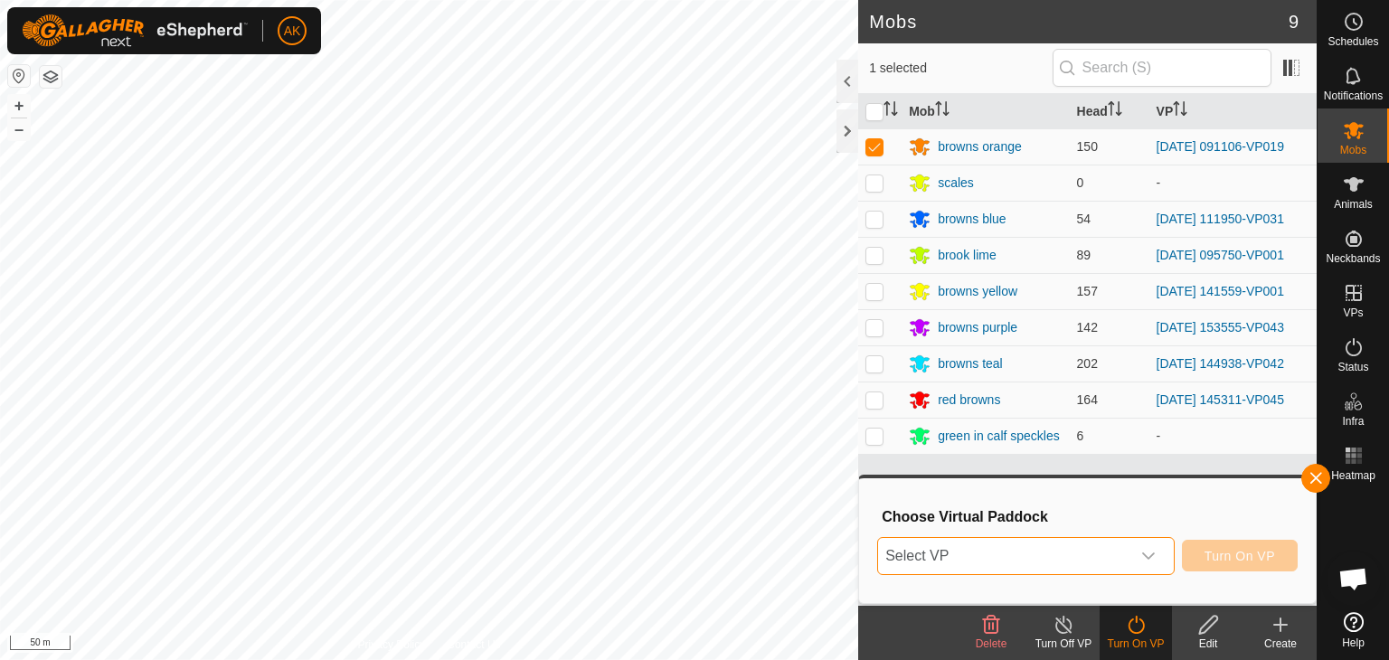
click at [1041, 544] on span "Select VP" at bounding box center [1004, 556] width 252 height 36
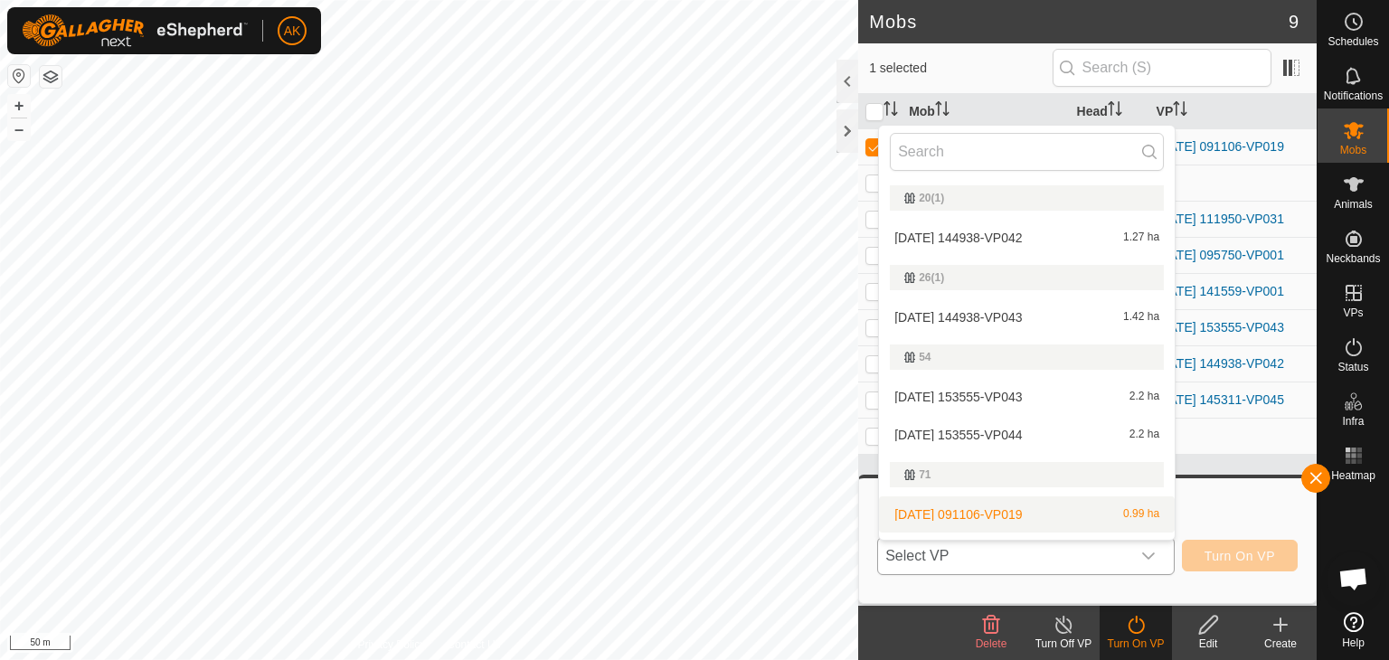
scroll to position [31, 0]
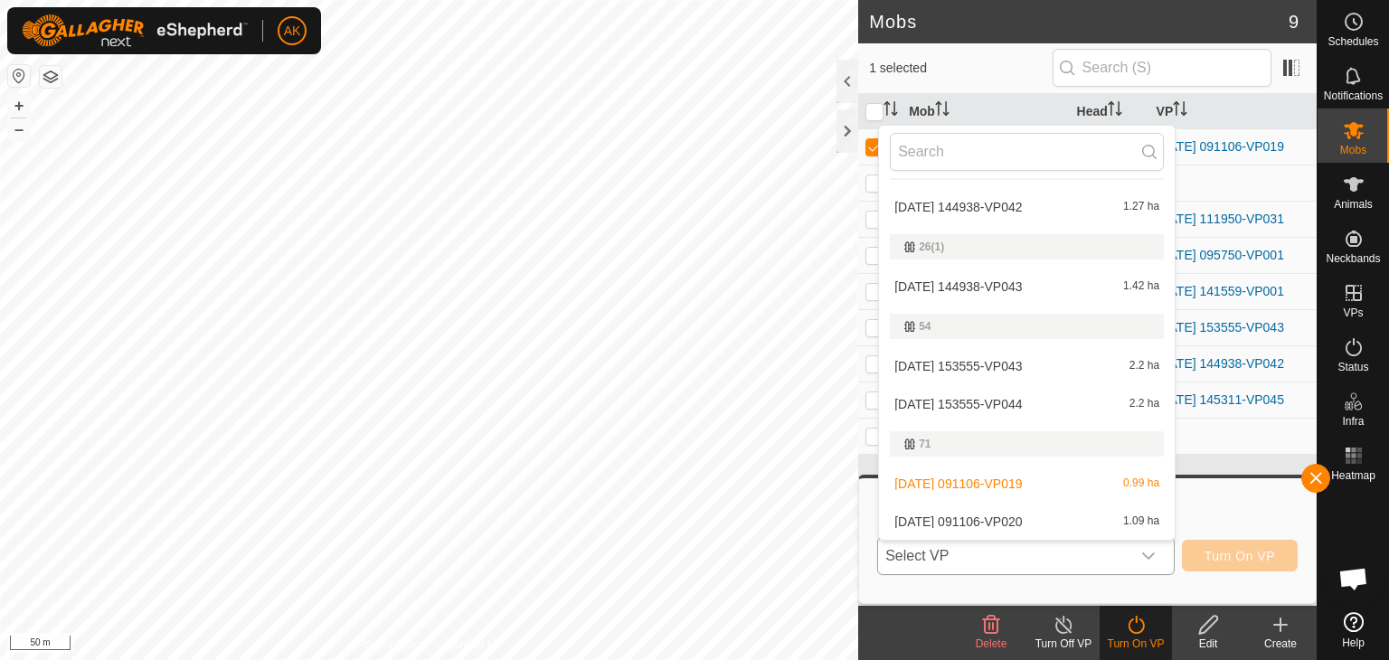
click at [997, 518] on li "[DATE] 091106-VP020 1.09 ha" at bounding box center [1027, 522] width 296 height 36
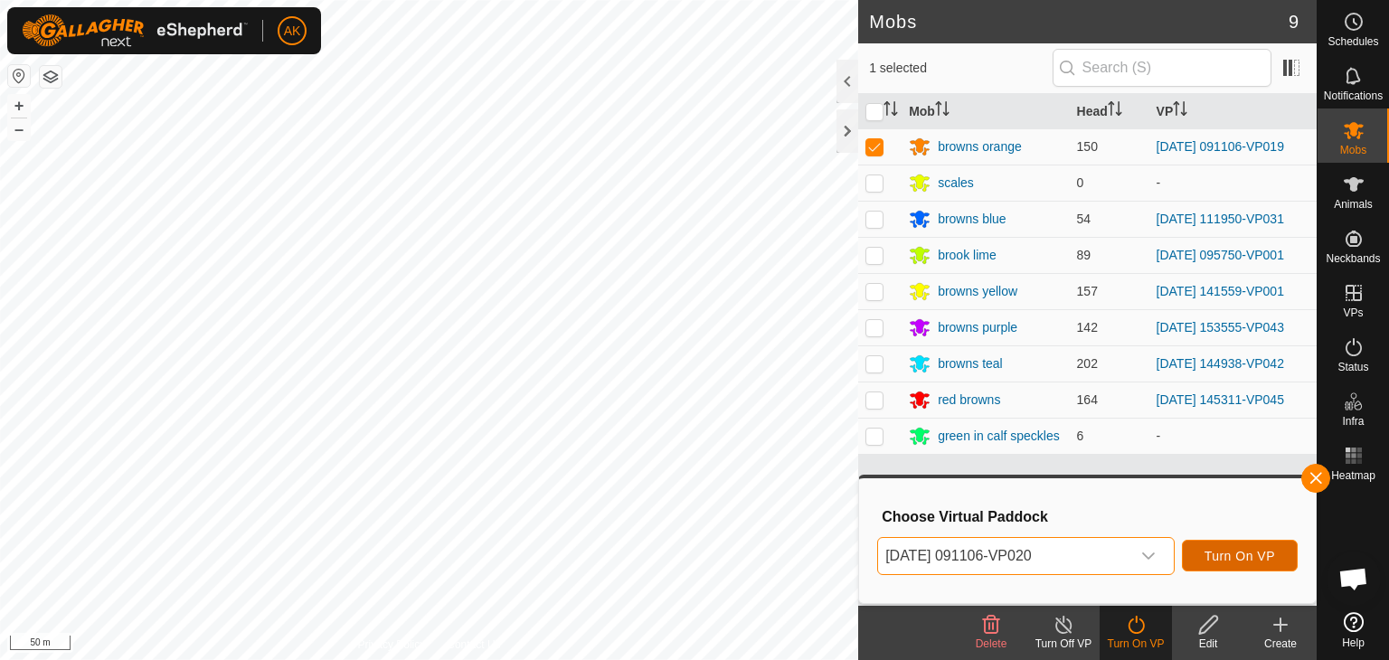
click at [1235, 556] on span "Turn On VP" at bounding box center [1240, 556] width 71 height 14
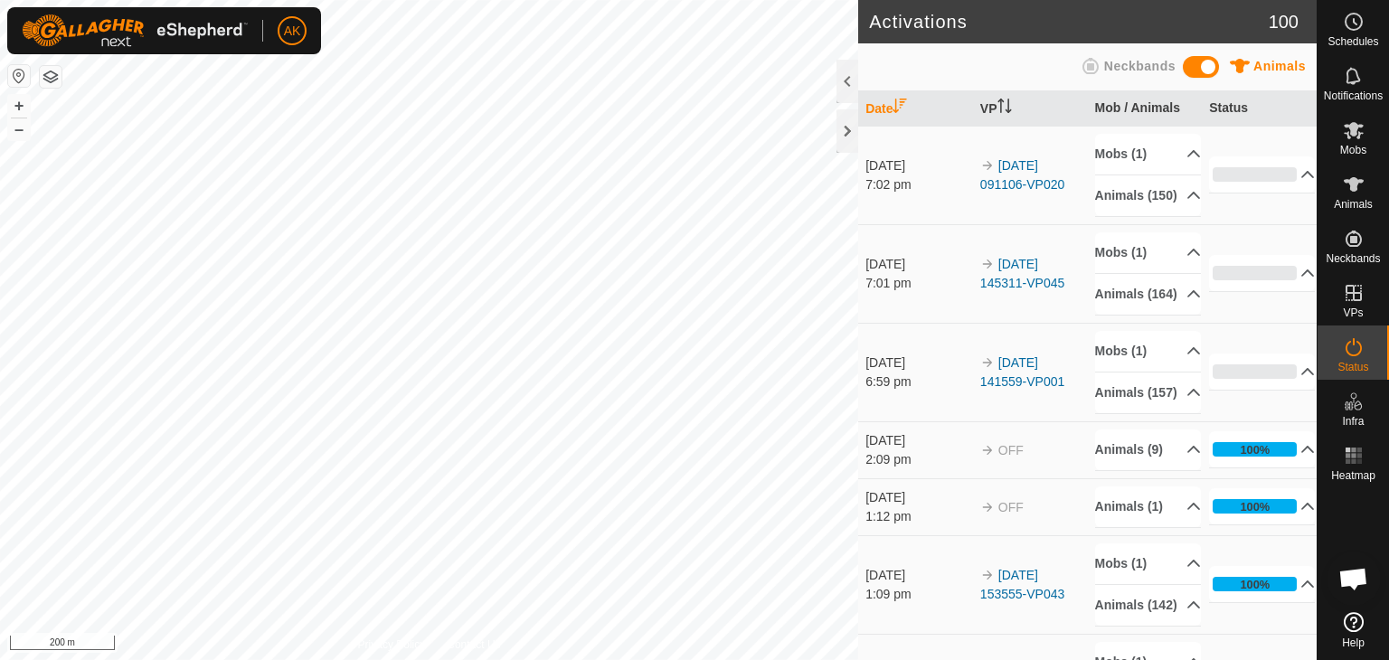
click at [501, 659] on html "AK Schedules Notifications Mobs Animals Neckbands VPs Status Infra Heatmap Help…" at bounding box center [694, 330] width 1389 height 660
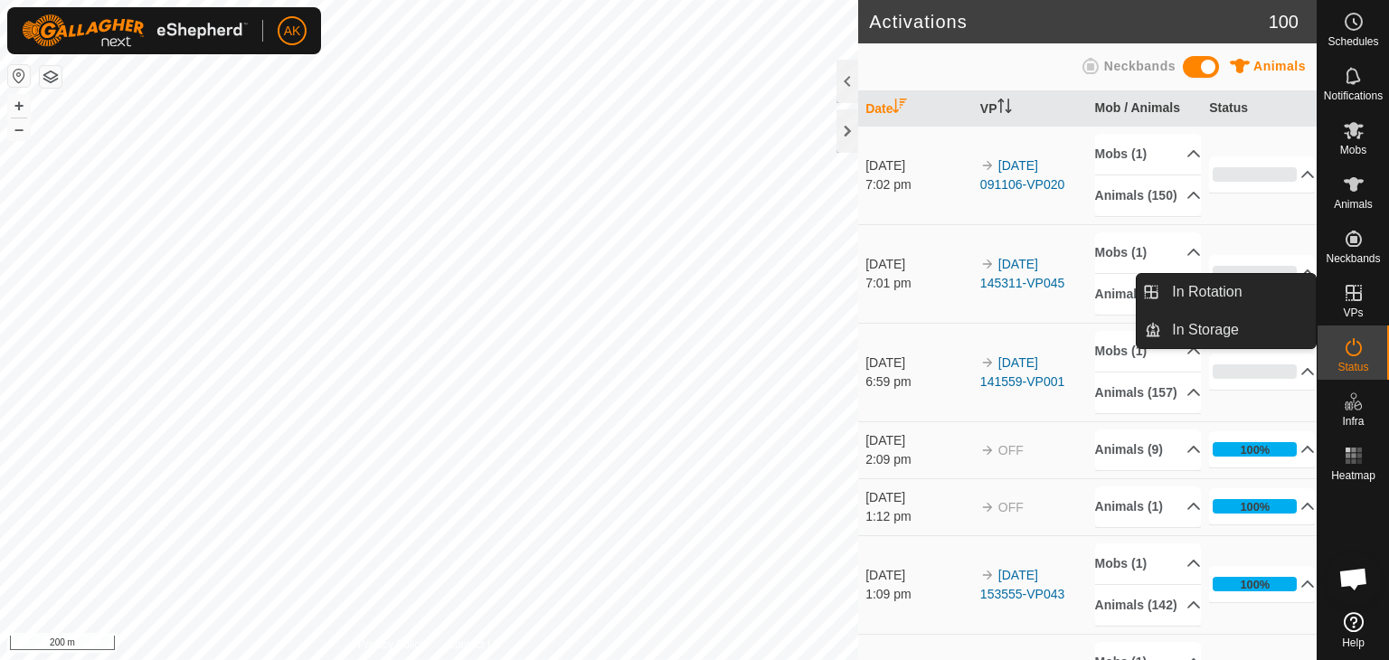
click at [1351, 292] on icon at bounding box center [1354, 293] width 16 height 16
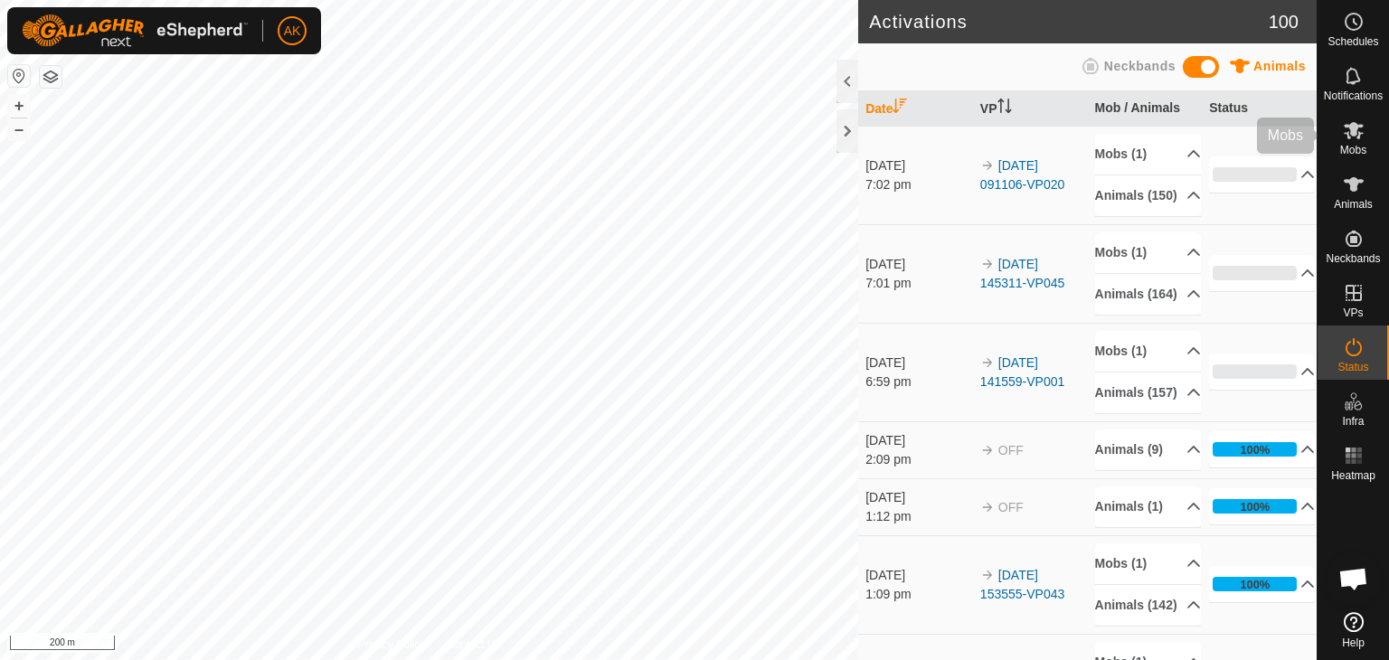
click at [1348, 122] on icon at bounding box center [1354, 130] width 22 height 22
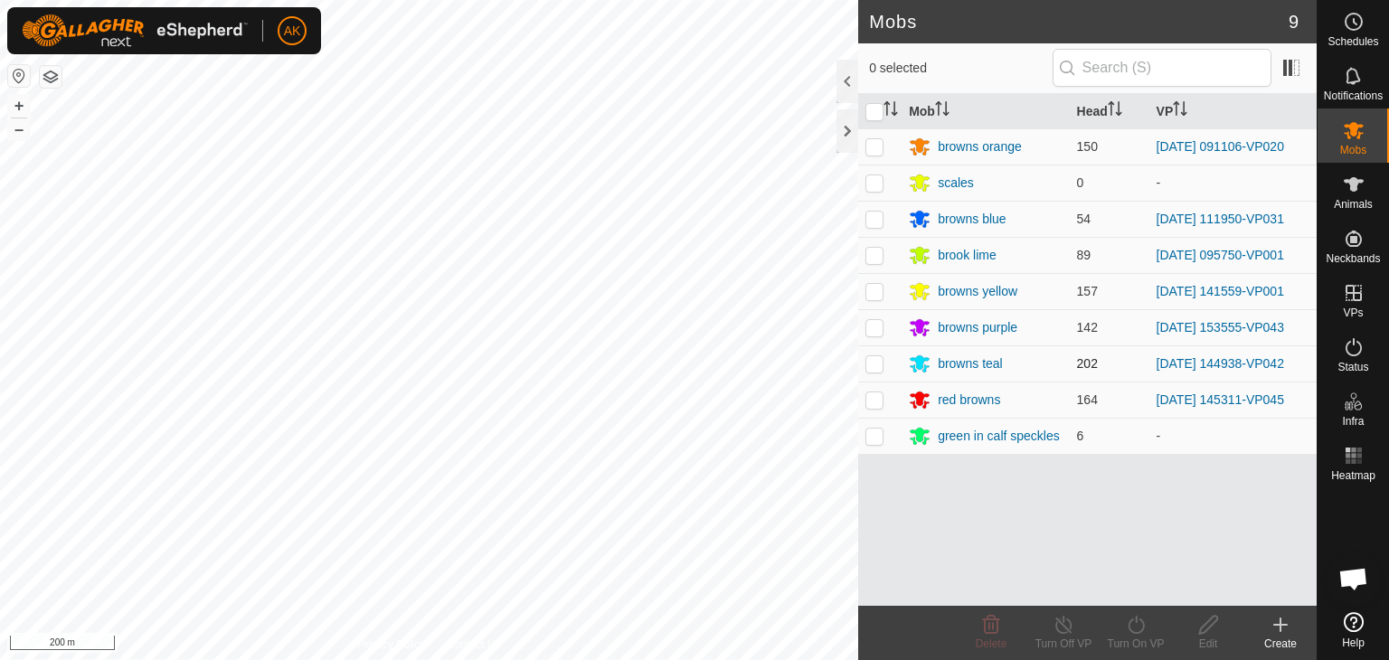
click at [874, 363] on p-checkbox at bounding box center [875, 363] width 18 height 14
checkbox input "true"
click at [1142, 629] on icon at bounding box center [1136, 625] width 16 height 18
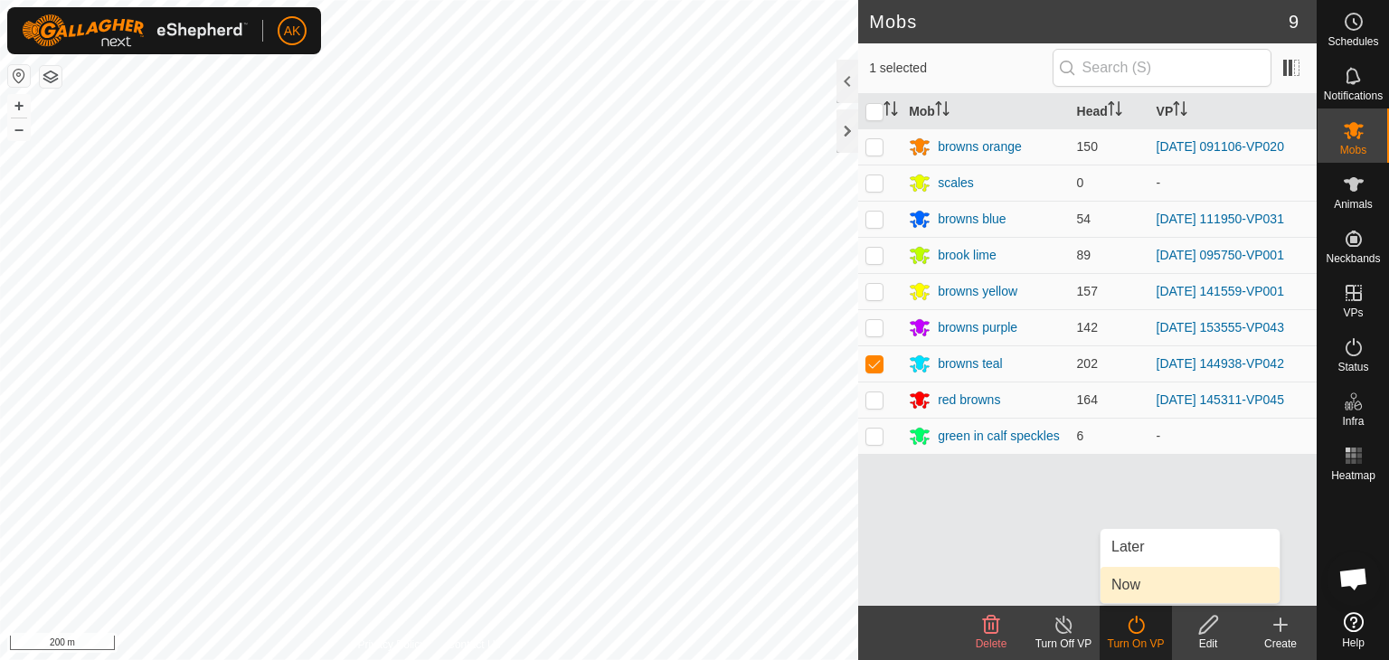
click at [1141, 587] on link "Now" at bounding box center [1190, 585] width 179 height 36
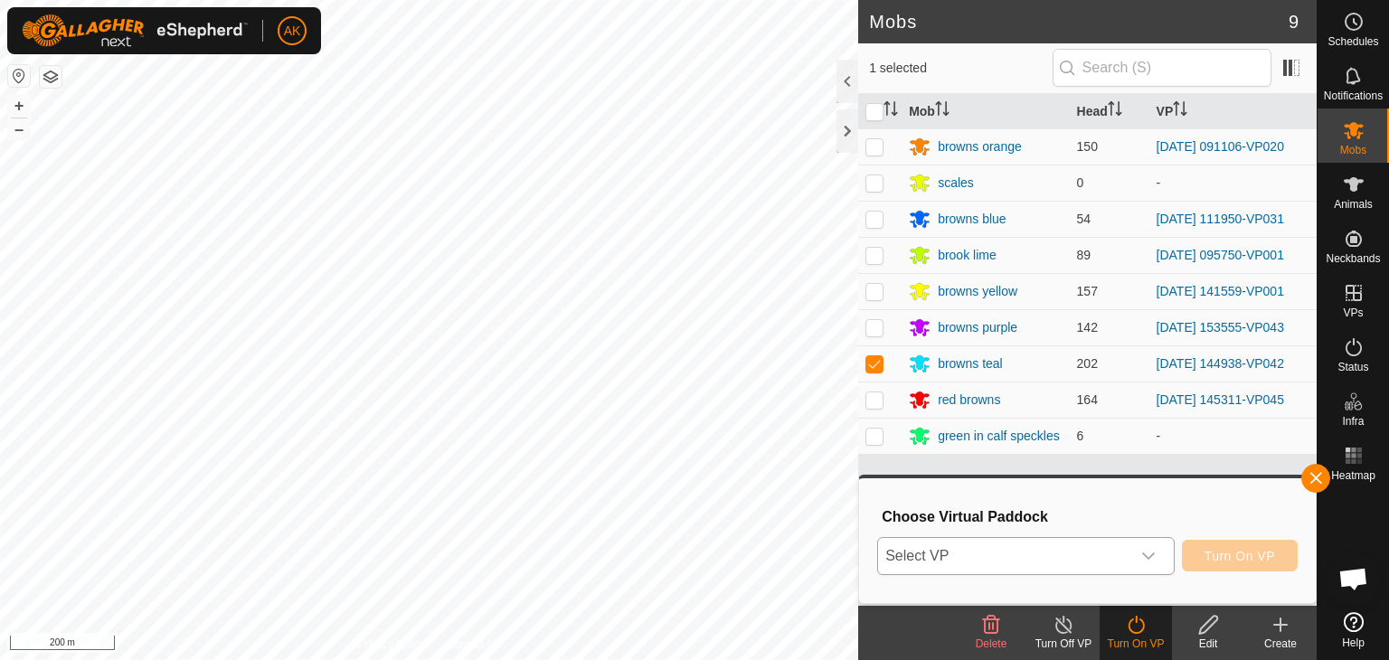
click at [991, 556] on span "Select VP" at bounding box center [1004, 556] width 252 height 36
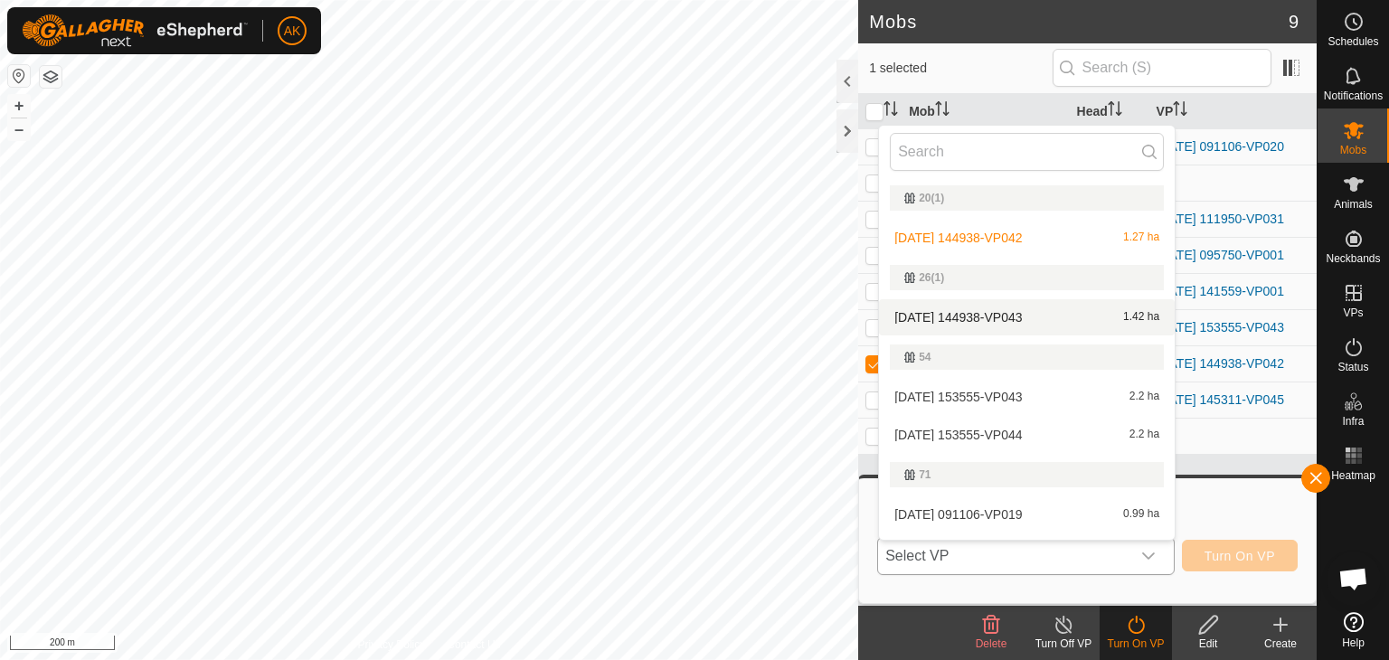
click at [944, 308] on li "[DATE] 144938-VP043 1.42 ha" at bounding box center [1027, 317] width 296 height 36
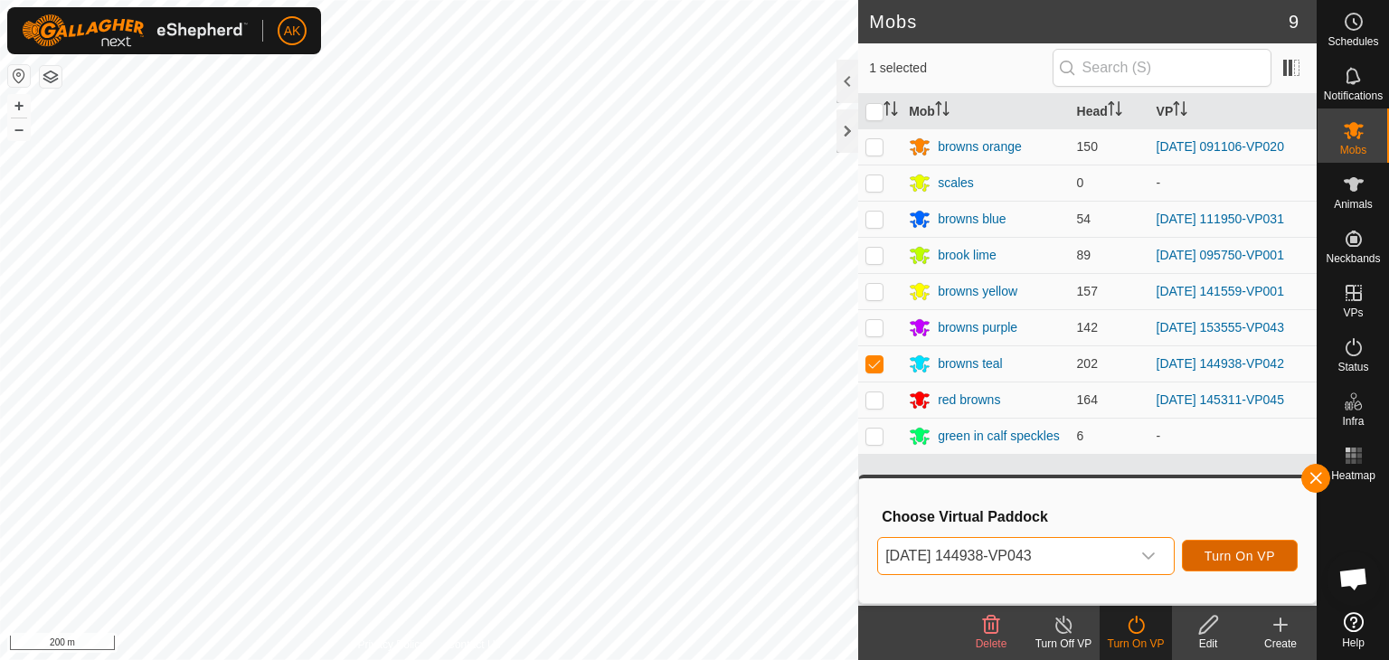
click at [1259, 561] on span "Turn On VP" at bounding box center [1240, 556] width 71 height 14
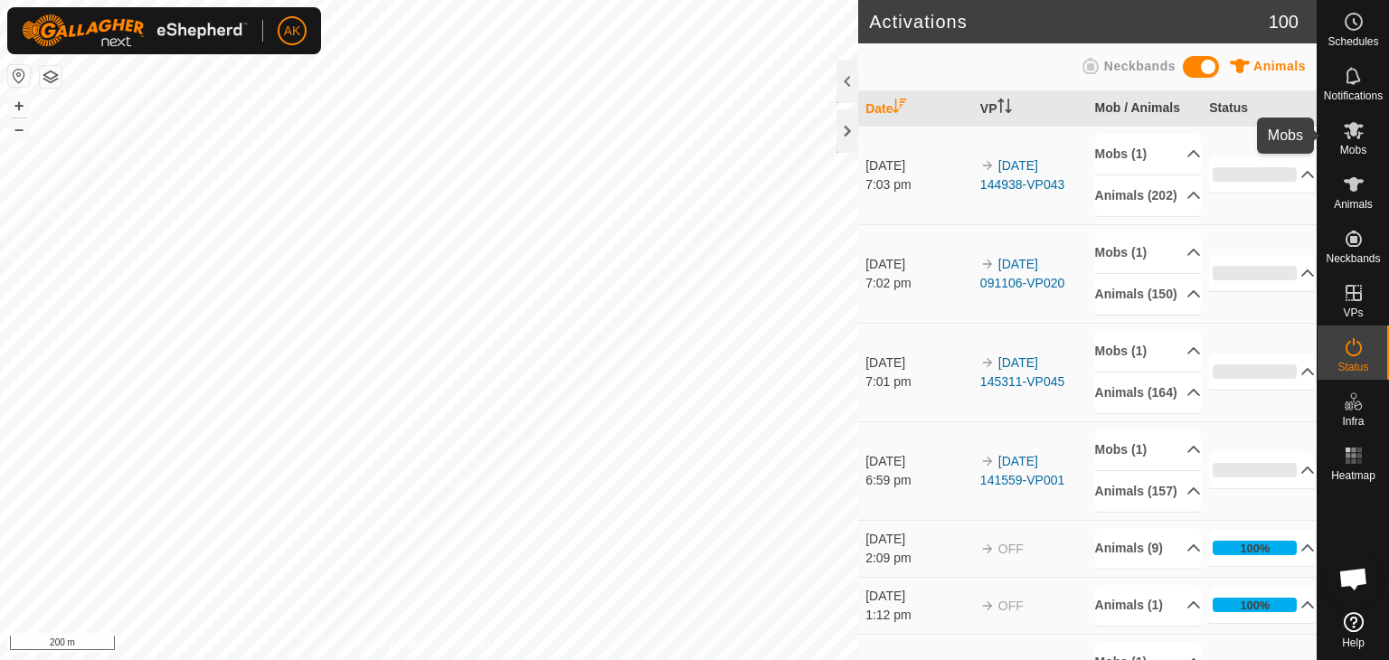
click at [1354, 130] on icon at bounding box center [1354, 130] width 20 height 17
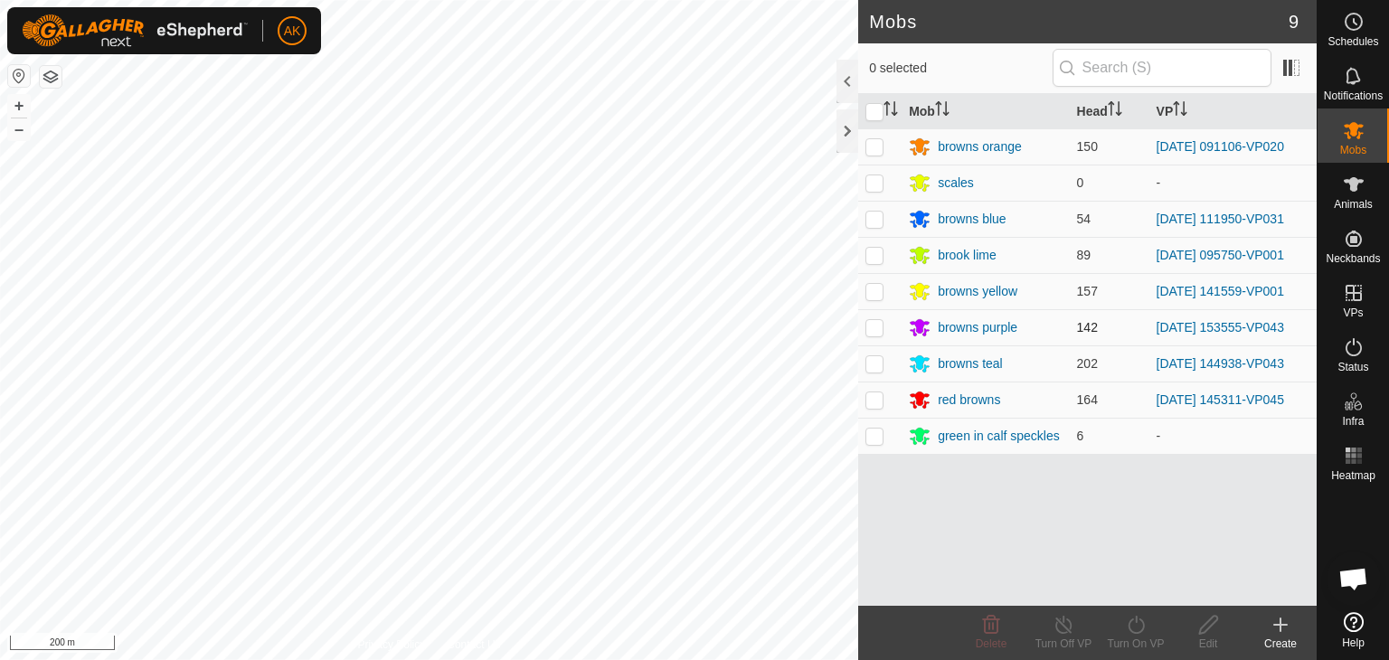
click at [874, 327] on p-checkbox at bounding box center [875, 327] width 18 height 14
checkbox input "true"
click at [1136, 628] on icon at bounding box center [1136, 625] width 23 height 22
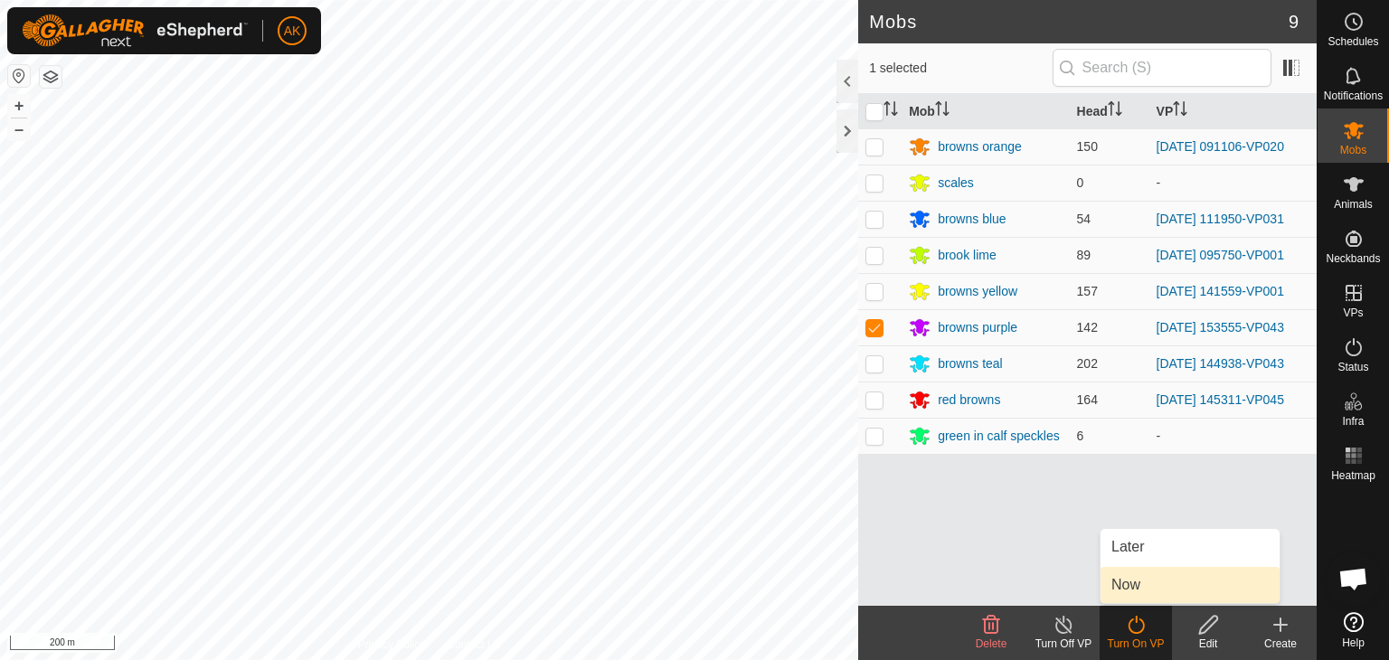
click at [1149, 576] on link "Now" at bounding box center [1190, 585] width 179 height 36
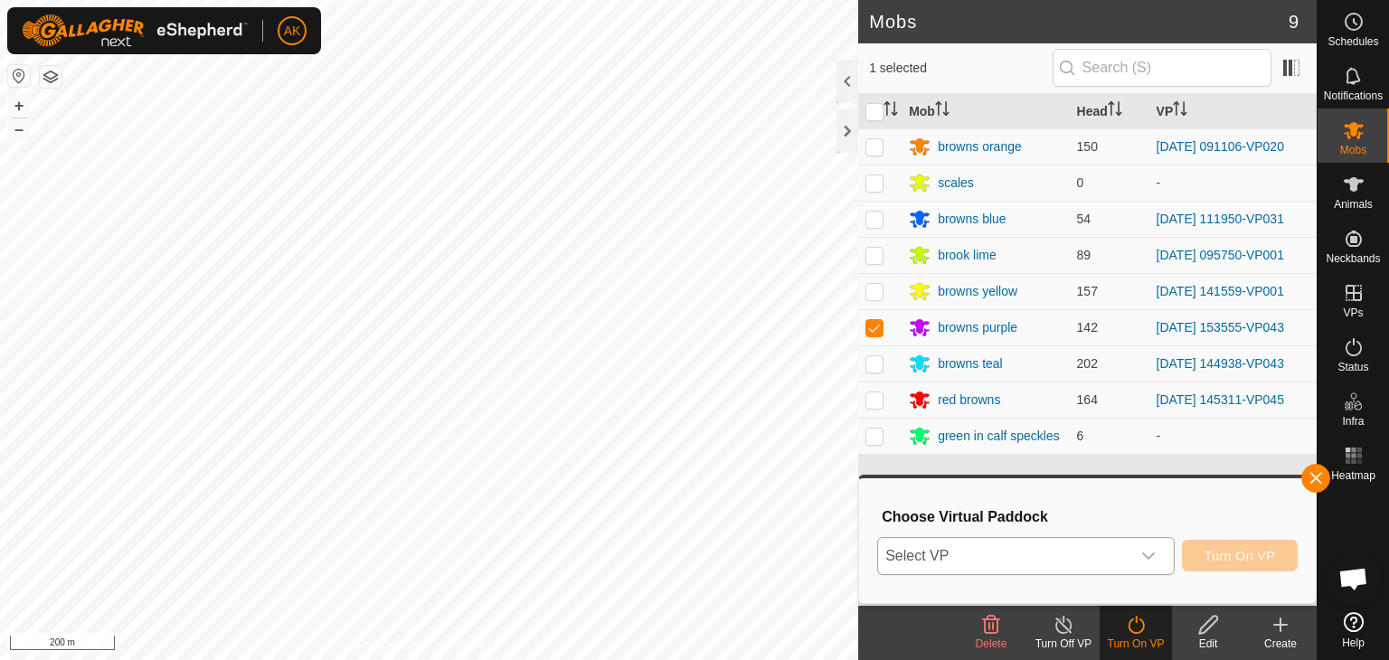
click at [1147, 556] on icon "dropdown trigger" at bounding box center [1148, 556] width 13 height 7
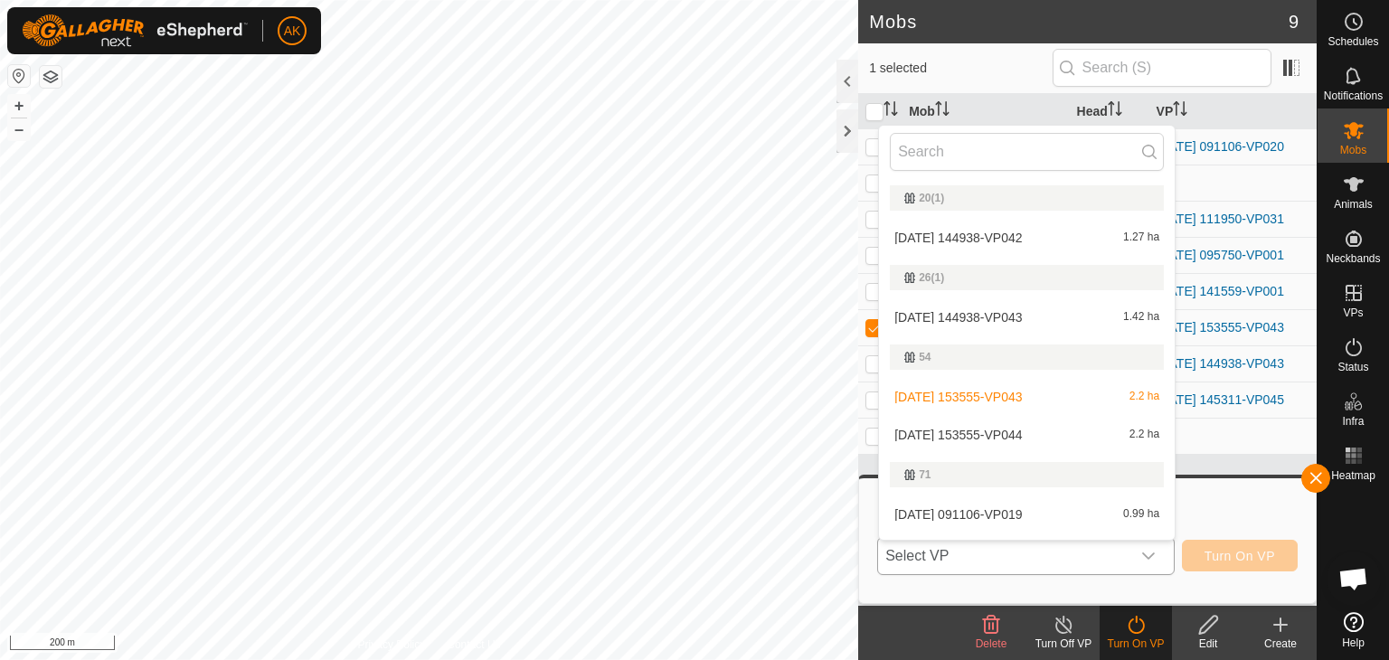
scroll to position [31, 0]
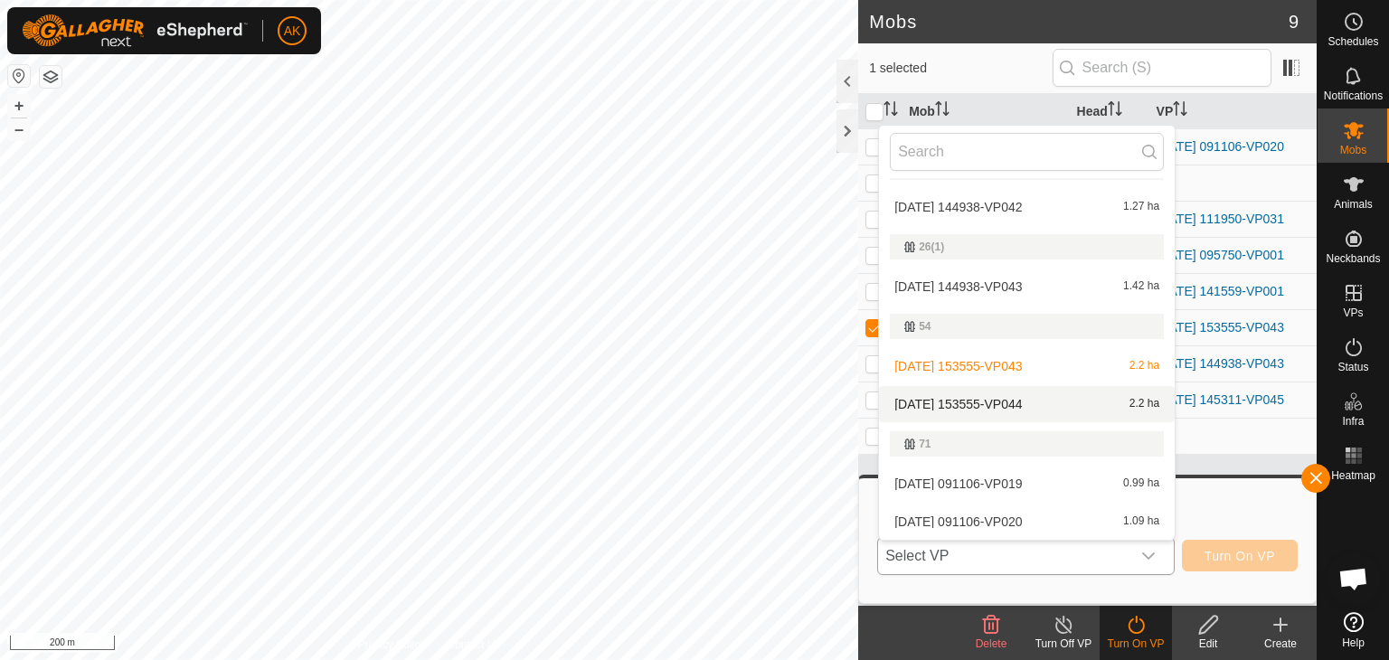
click at [995, 399] on li "[DATE] 153555-VP044 2.2 ha" at bounding box center [1027, 404] width 296 height 36
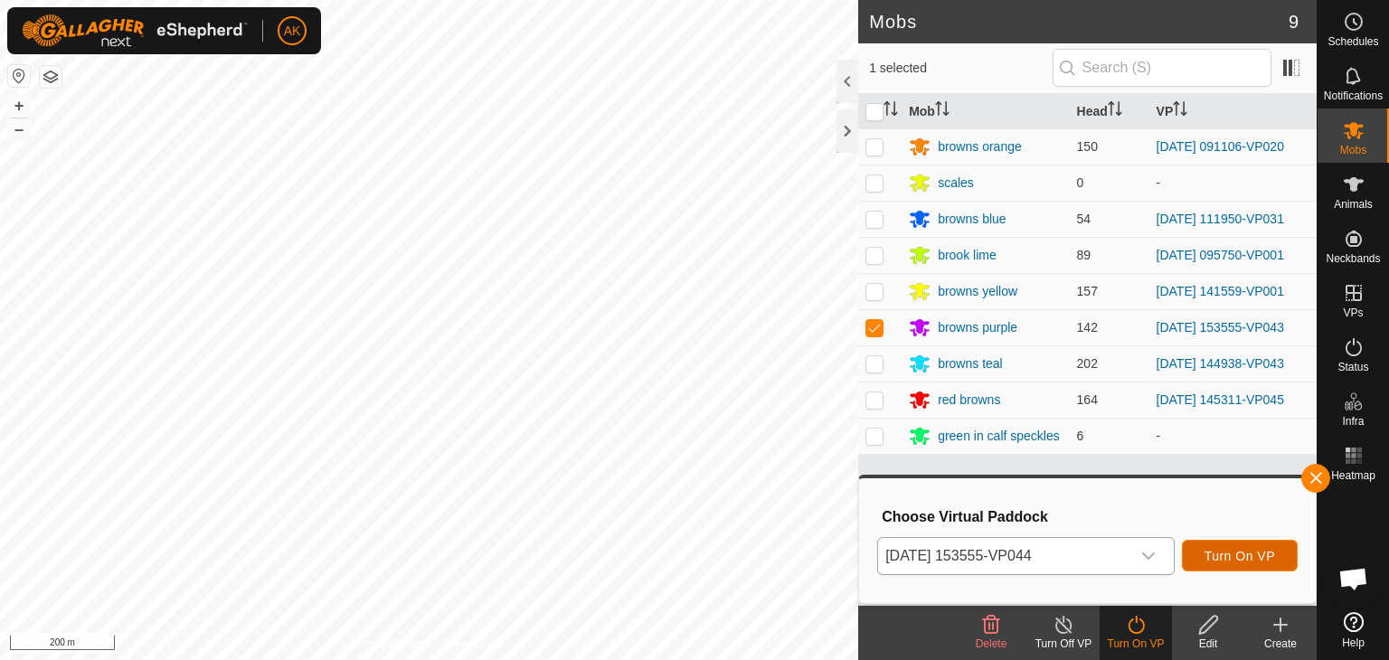
click at [1235, 544] on button "Turn On VP" at bounding box center [1240, 556] width 116 height 32
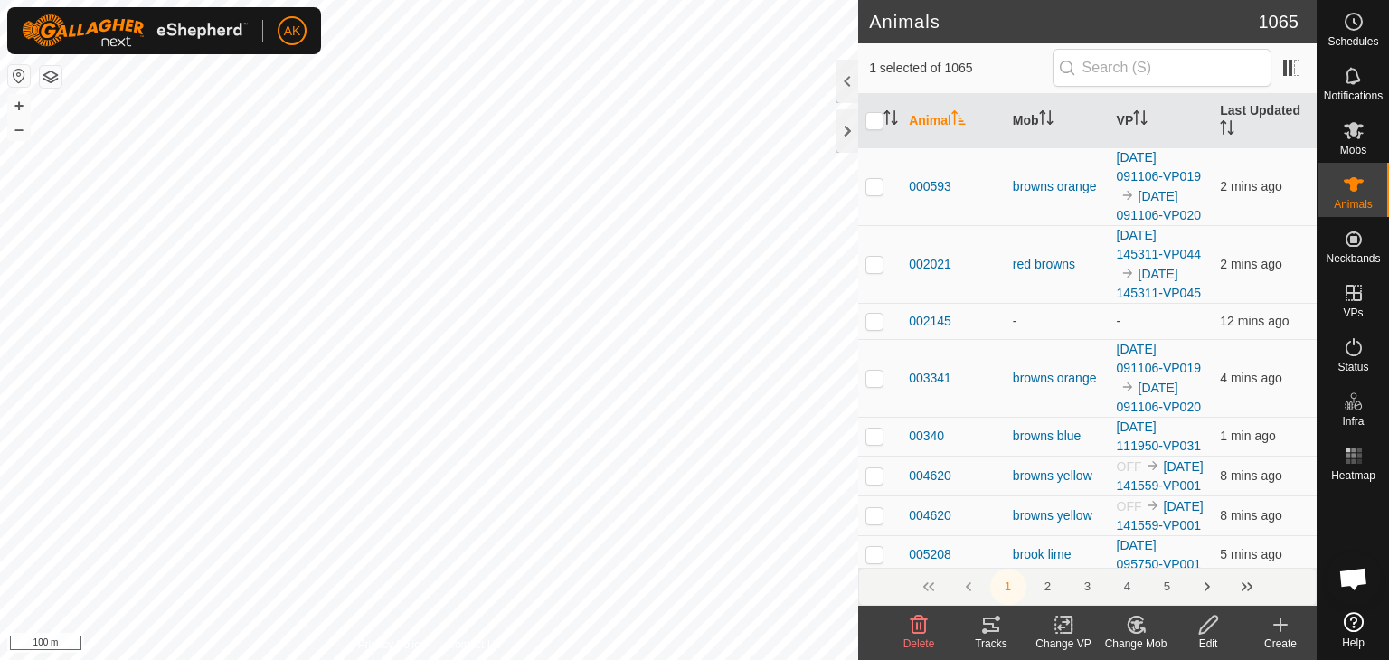
click at [1064, 626] on icon at bounding box center [1064, 625] width 23 height 22
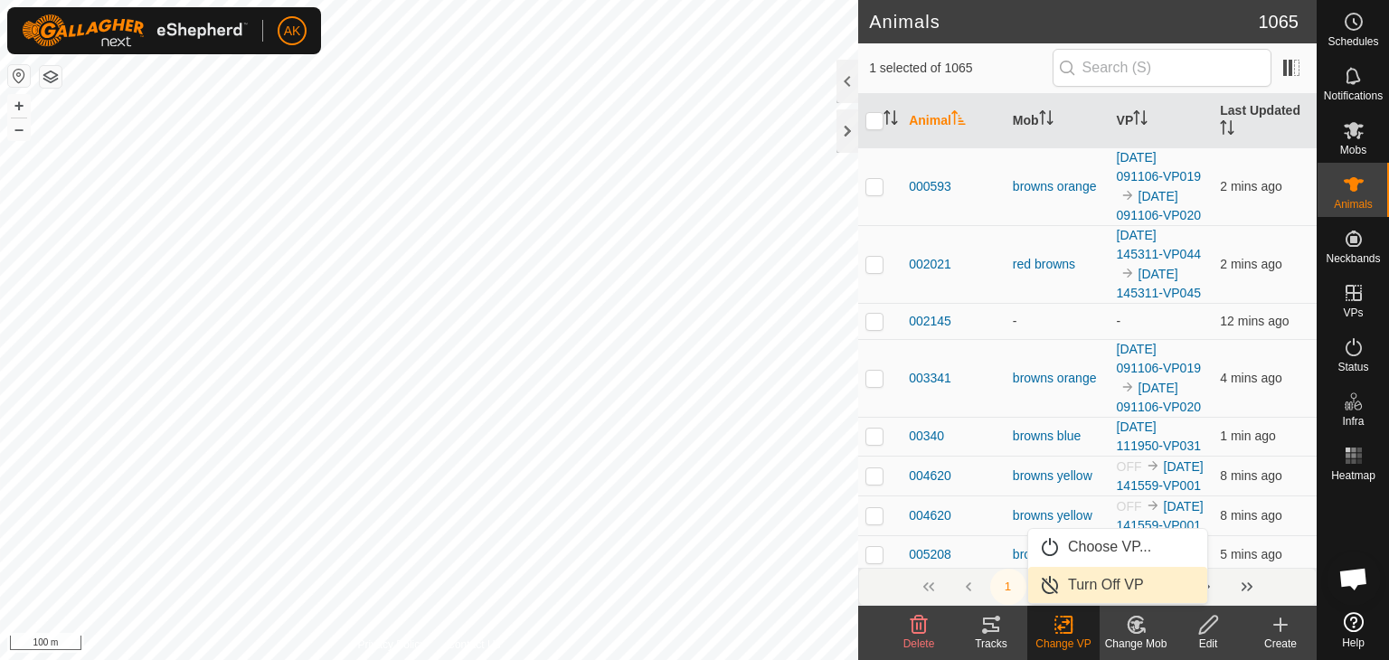
click at [1093, 585] on link "Turn Off VP" at bounding box center [1117, 585] width 179 height 36
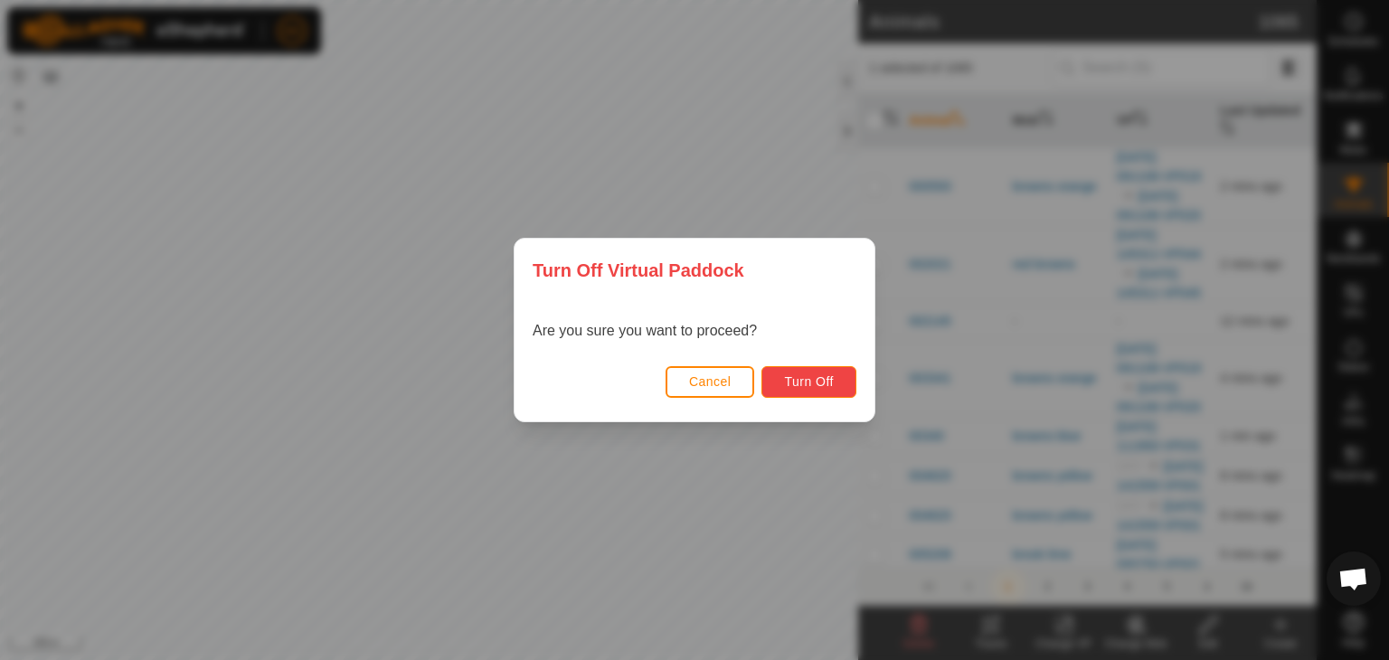
click at [821, 378] on span "Turn Off" at bounding box center [809, 381] width 50 height 14
